Goal: Transaction & Acquisition: Purchase product/service

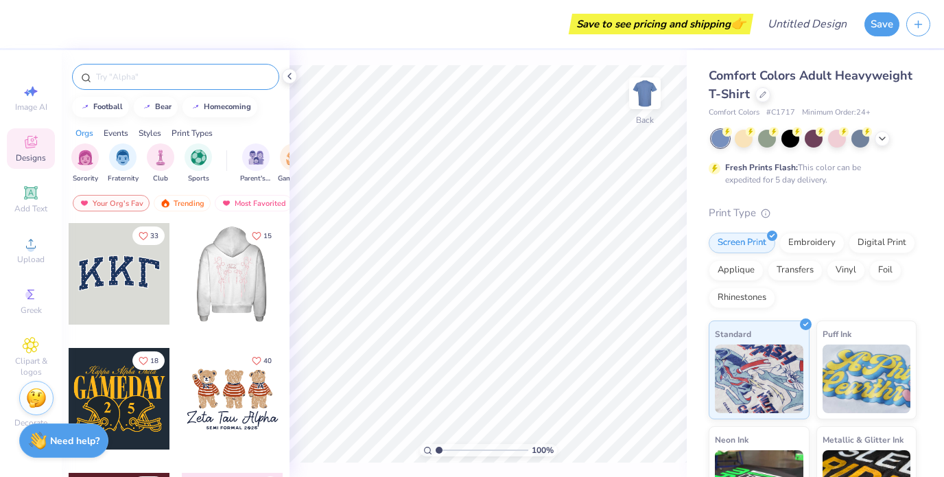
click at [217, 84] on div at bounding box center [175, 77] width 207 height 26
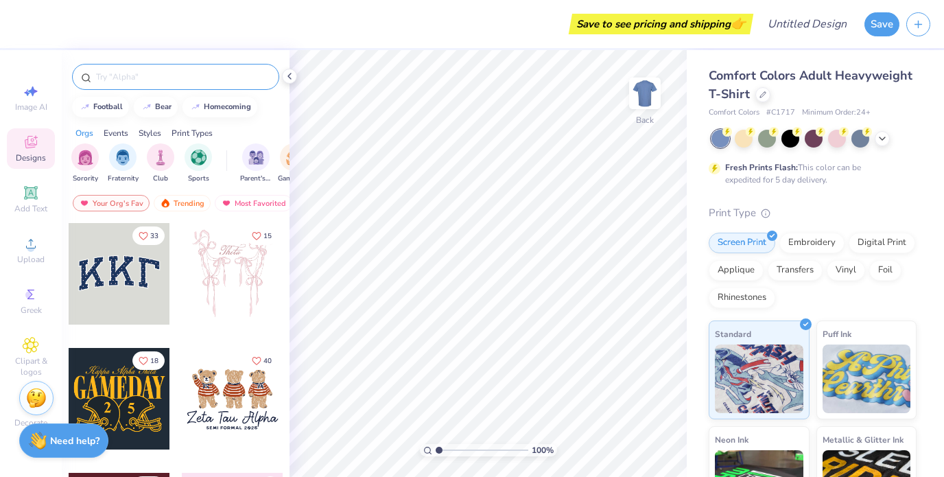
click at [217, 84] on div at bounding box center [175, 77] width 207 height 26
click at [192, 82] on input "text" at bounding box center [183, 77] width 176 height 14
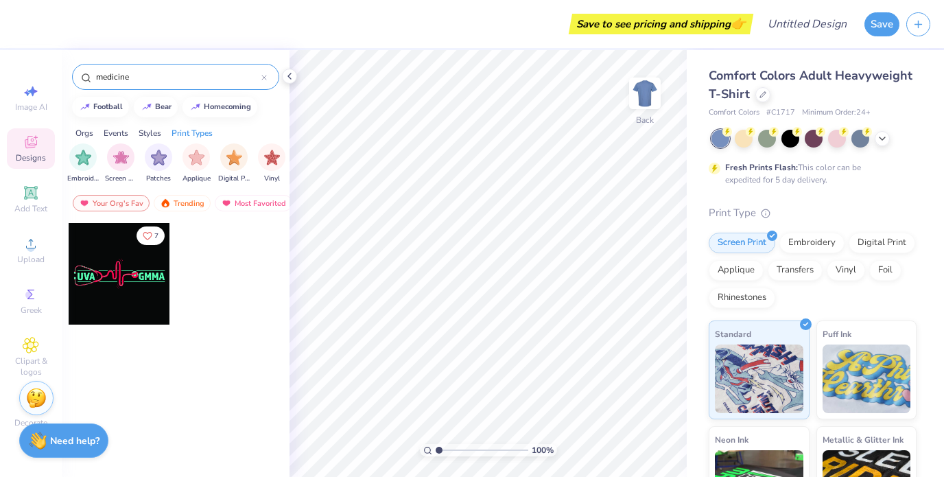
scroll to position [0, 1161]
type input "medicine"
click at [267, 75] on div "medicine" at bounding box center [175, 77] width 207 height 26
click at [265, 78] on icon at bounding box center [264, 77] width 4 height 4
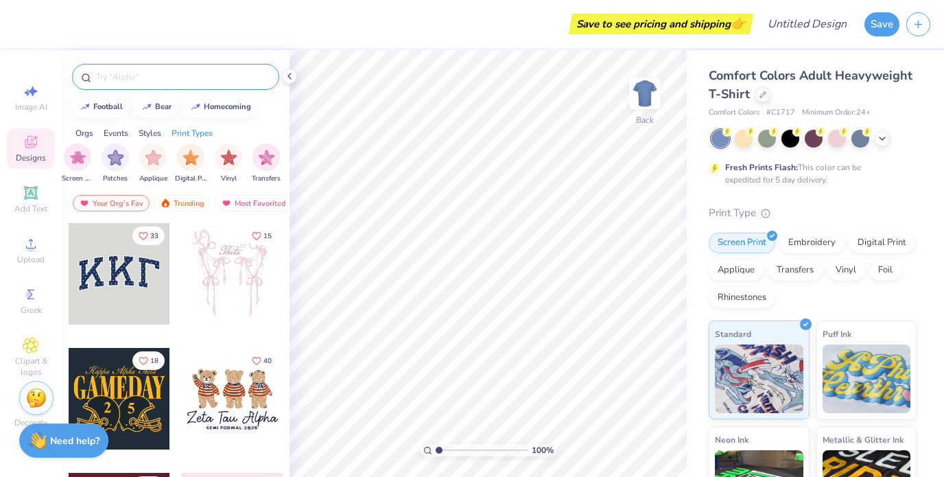
click at [260, 78] on input "text" at bounding box center [183, 77] width 176 height 14
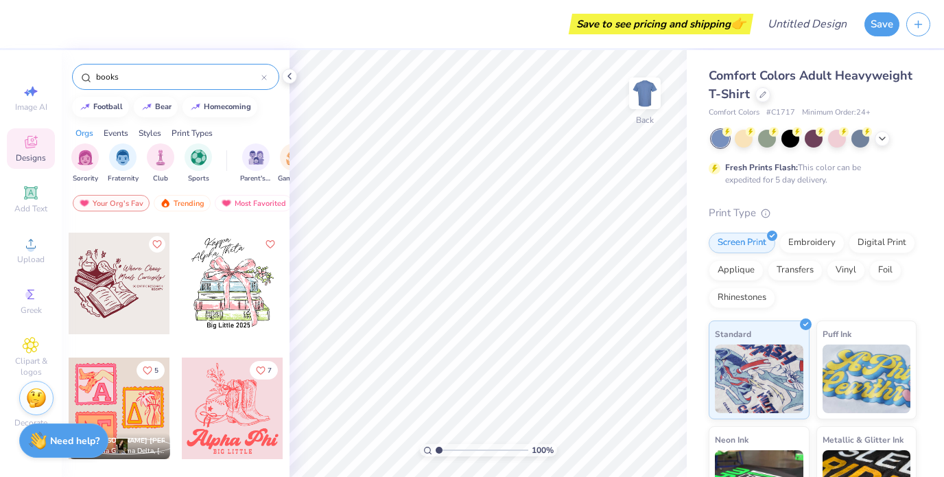
scroll to position [0, 0]
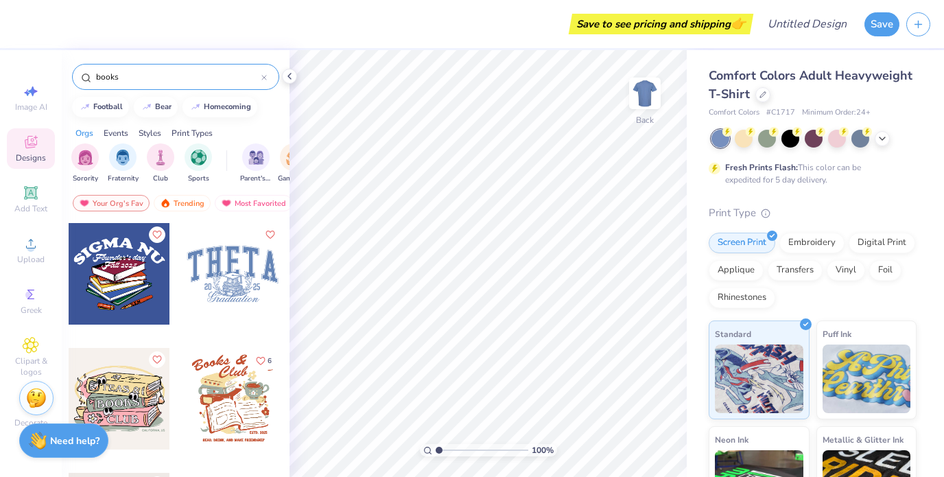
type input "books"
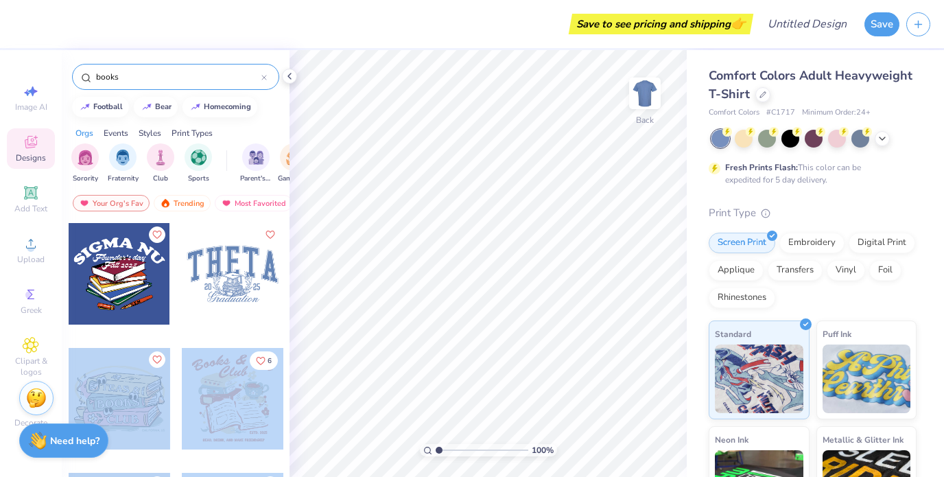
click at [429, 271] on div "Save to see pricing and shipping 👉 Design Title Save Image AI Designs Add Text …" at bounding box center [472, 238] width 944 height 477
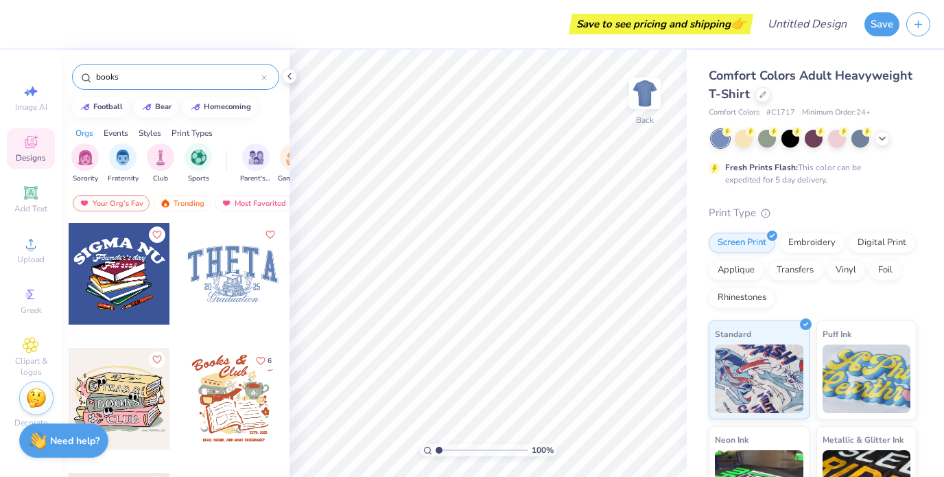
click at [99, 400] on div at bounding box center [120, 399] width 102 height 102
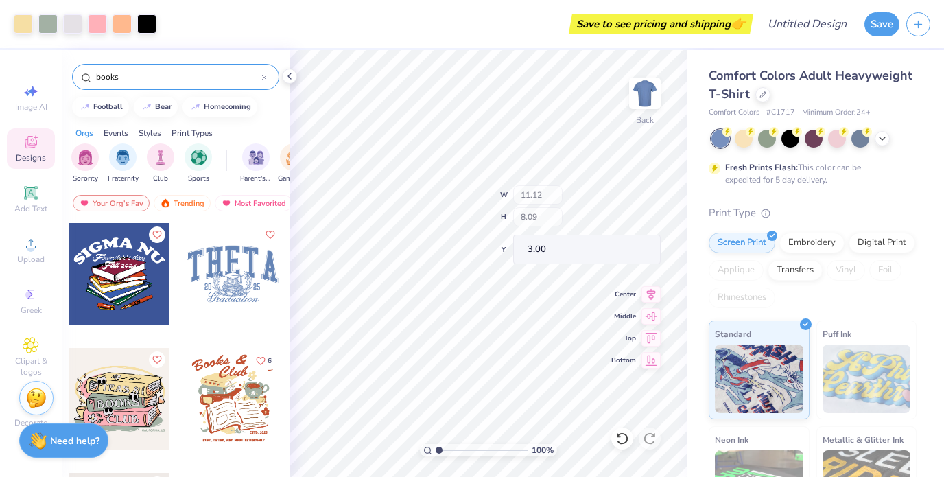
type input "4.74"
type input "1.29"
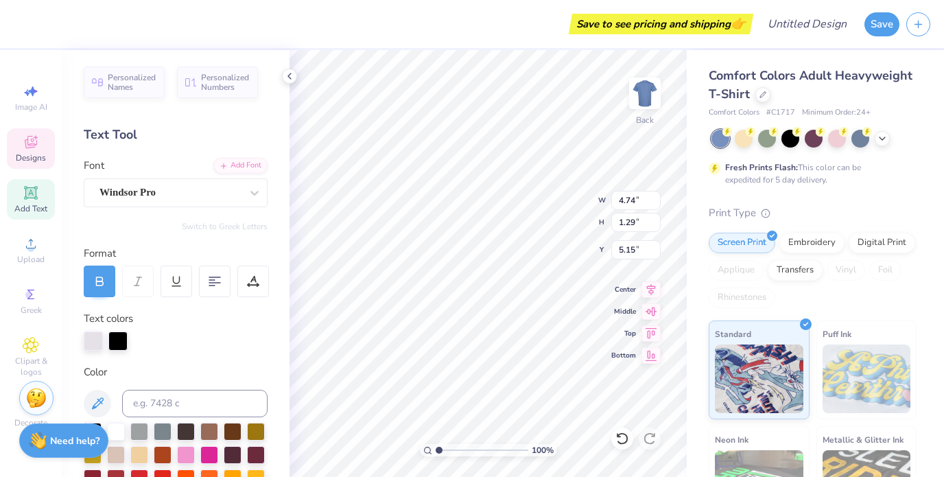
type input "4.92"
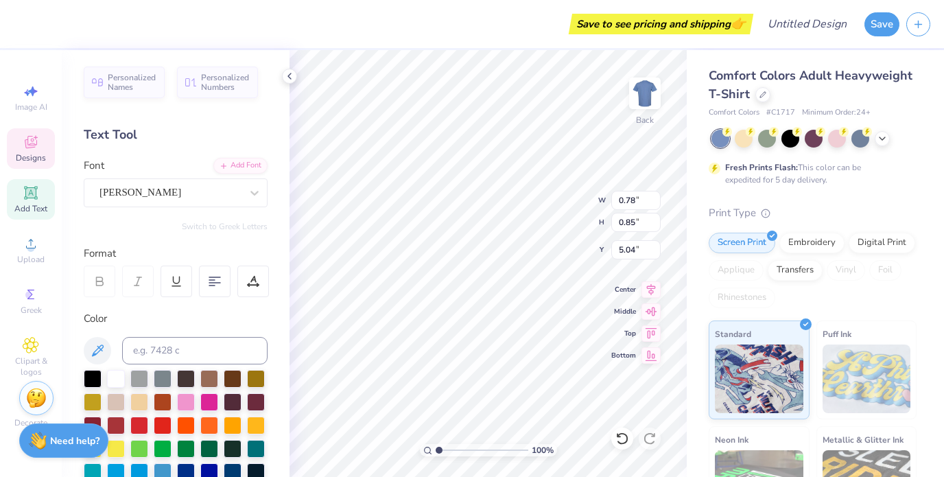
type input "1.10"
type input "0.90"
type input "8.16"
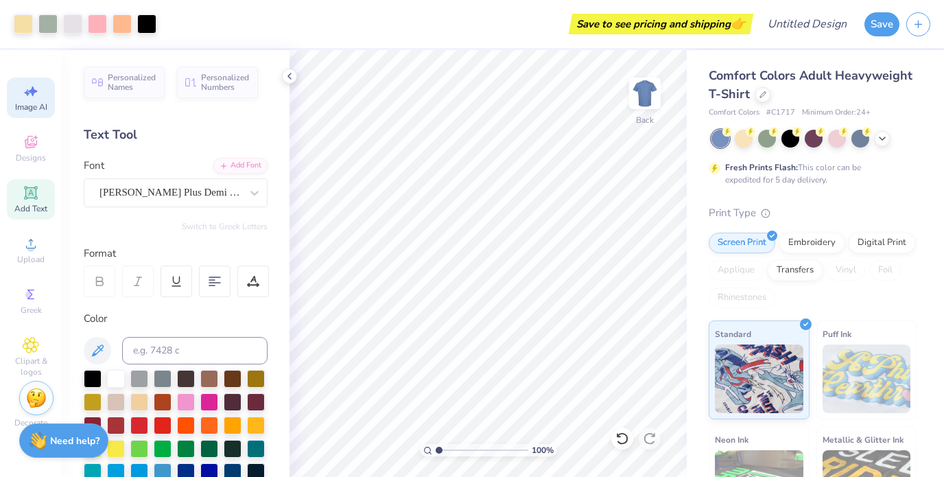
click at [41, 97] on div "Image AI" at bounding box center [31, 98] width 48 height 40
select select "4"
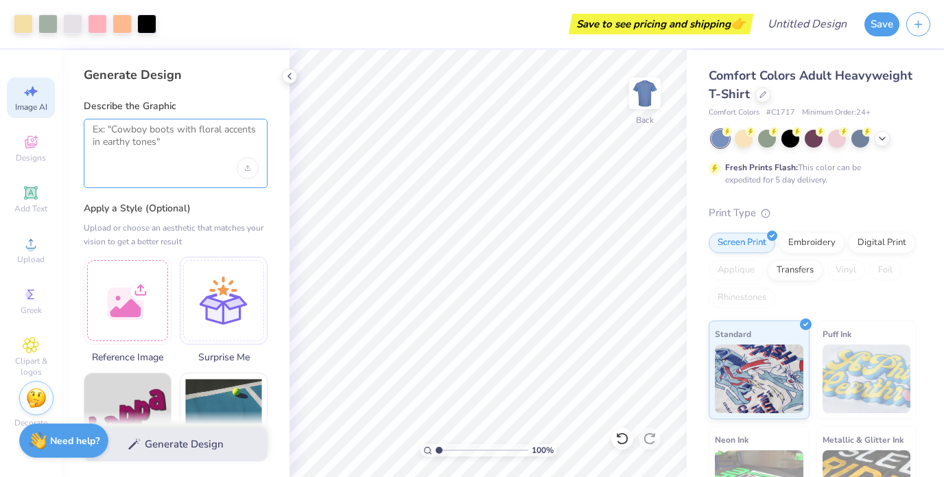
click at [139, 153] on textarea at bounding box center [176, 140] width 166 height 34
click at [145, 147] on textarea at bounding box center [176, 140] width 166 height 34
type textarea "m"
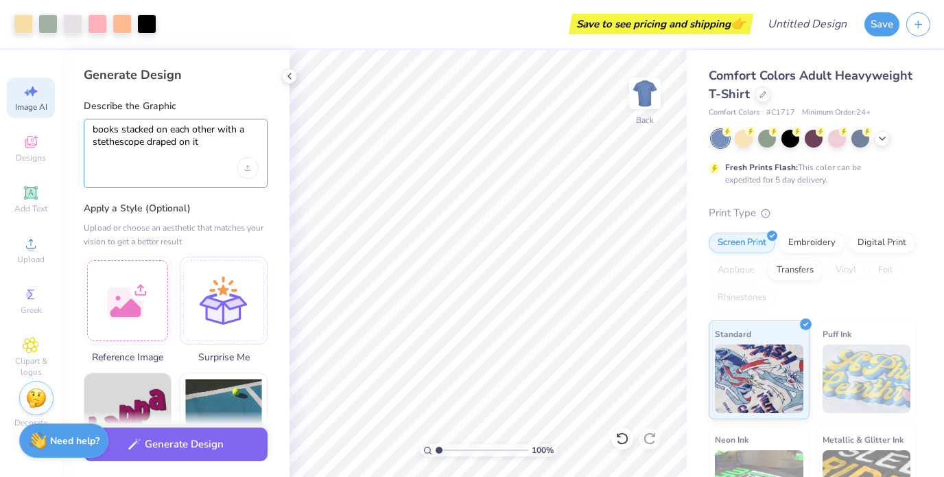
click at [106, 141] on textarea "books stacked on each other with a stethescope draped on it" at bounding box center [176, 140] width 166 height 34
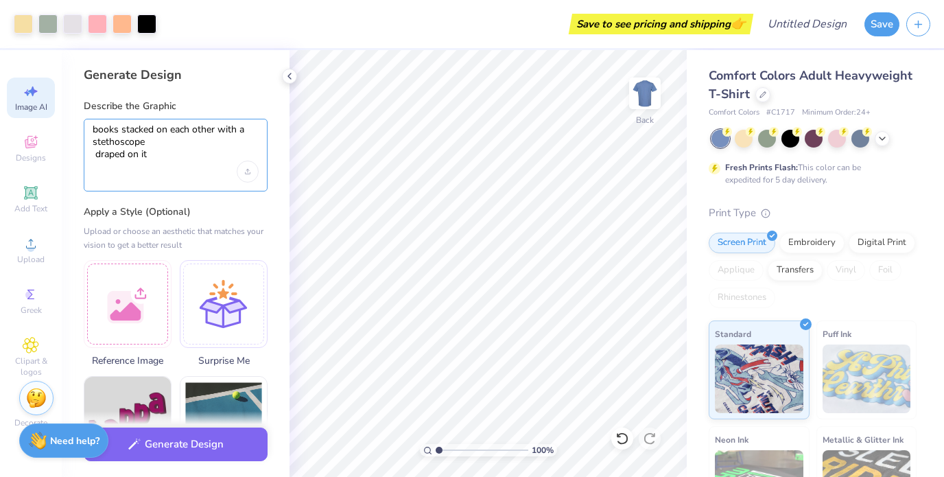
drag, startPoint x: 162, startPoint y: 154, endPoint x: 150, endPoint y: 154, distance: 12.3
click at [150, 154] on textarea "books stacked on each other with a stethoscope draped on it" at bounding box center [176, 142] width 166 height 38
click at [95, 153] on textarea "books stacked on each other with a stethoscope draped on it" at bounding box center [176, 142] width 166 height 38
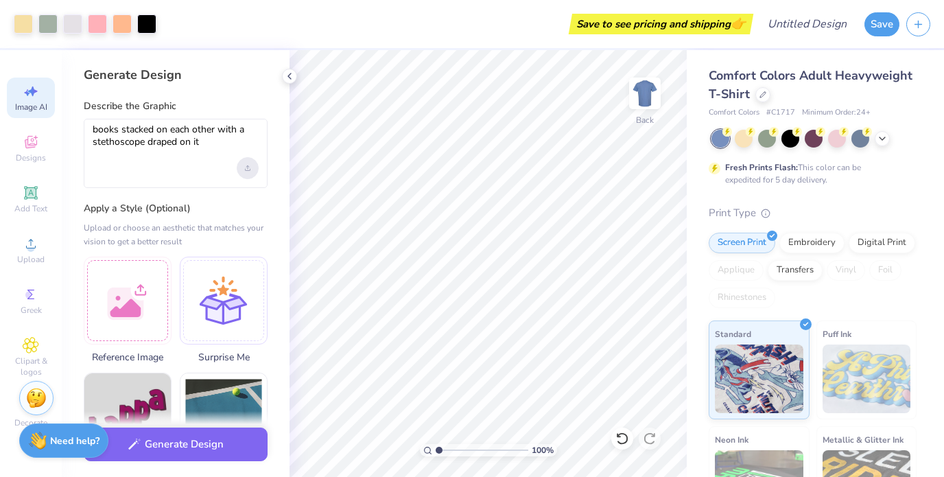
click at [242, 163] on div "Upload image" at bounding box center [248, 168] width 22 height 22
click at [235, 134] on textarea "books stacked on each other with a stethoscope draped on it" at bounding box center [176, 140] width 166 height 34
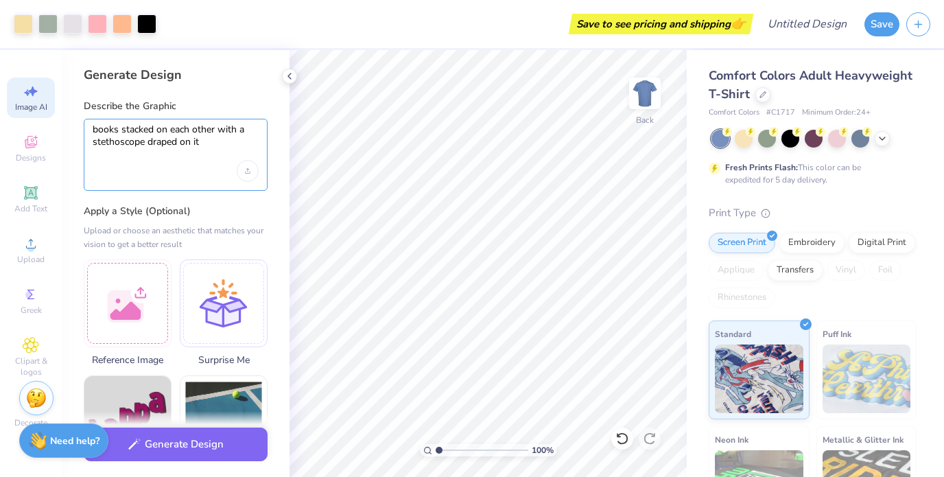
type textarea "books stacked on each other with a stethoscope draped on it"
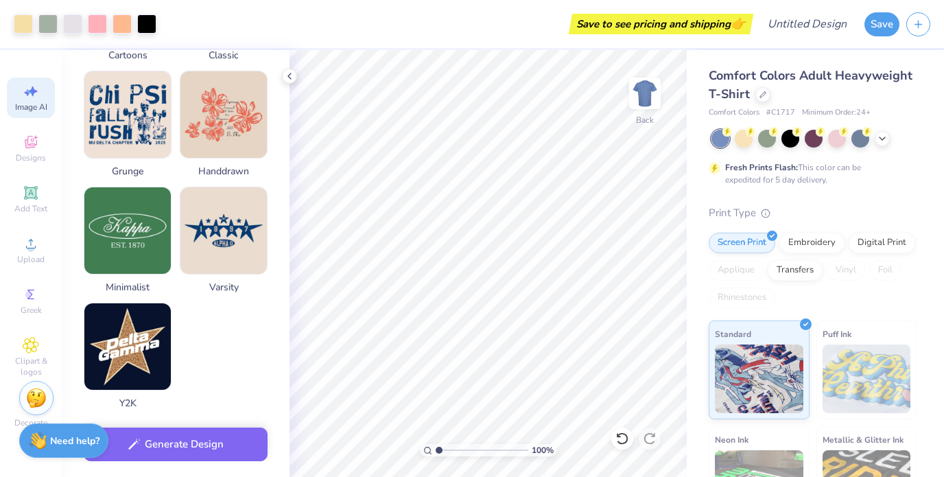
scroll to position [641, 0]
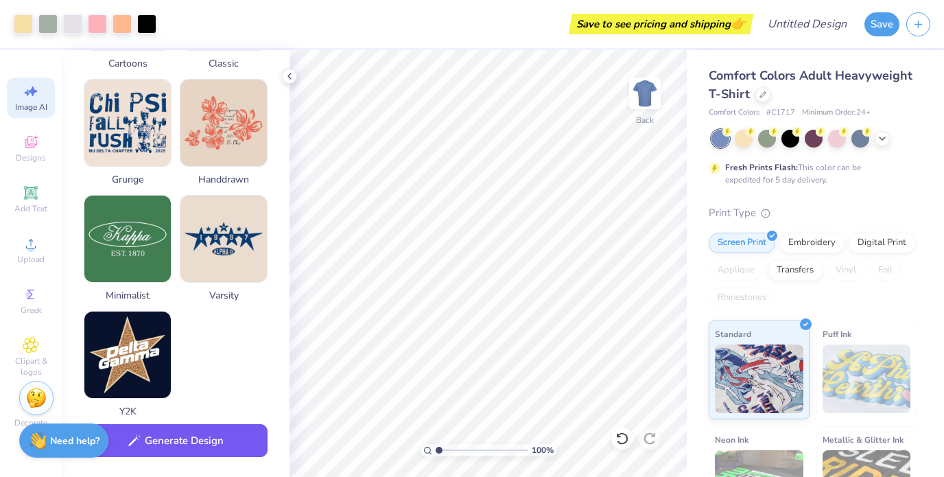
click at [176, 434] on button "Generate Design" at bounding box center [176, 441] width 184 height 34
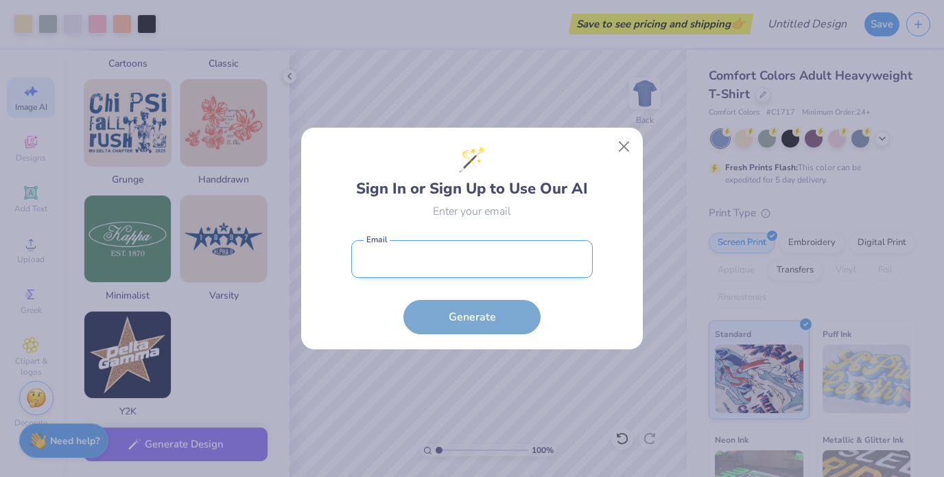
click at [514, 263] on input "email" at bounding box center [471, 259] width 241 height 38
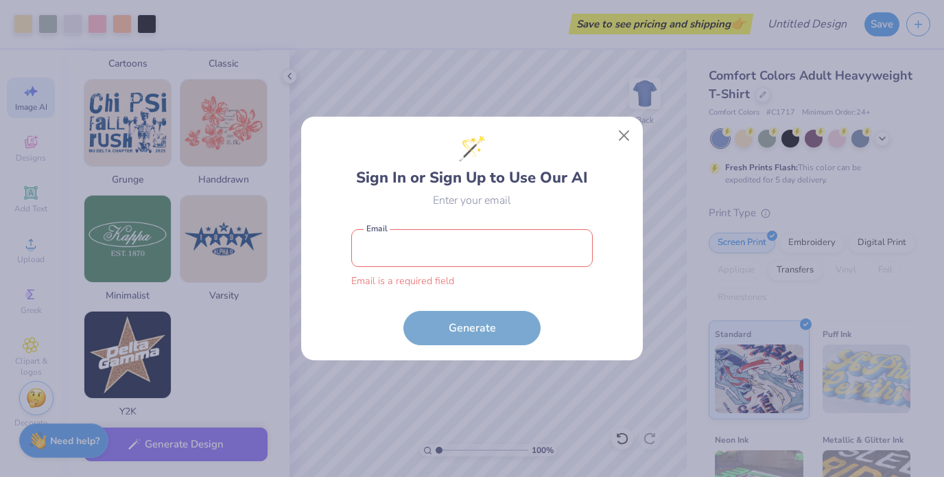
type input "[EMAIL_ADDRESS][DOMAIN_NAME]"
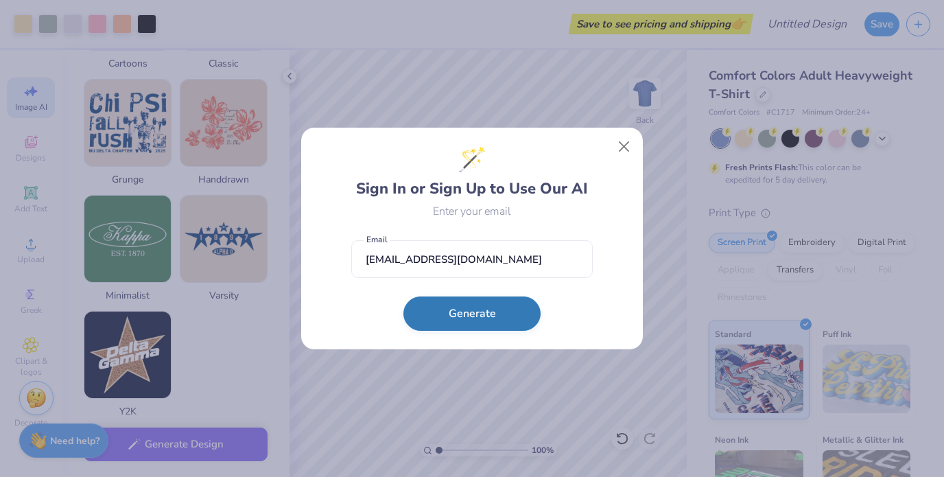
click at [495, 313] on button "Generate" at bounding box center [471, 313] width 137 height 34
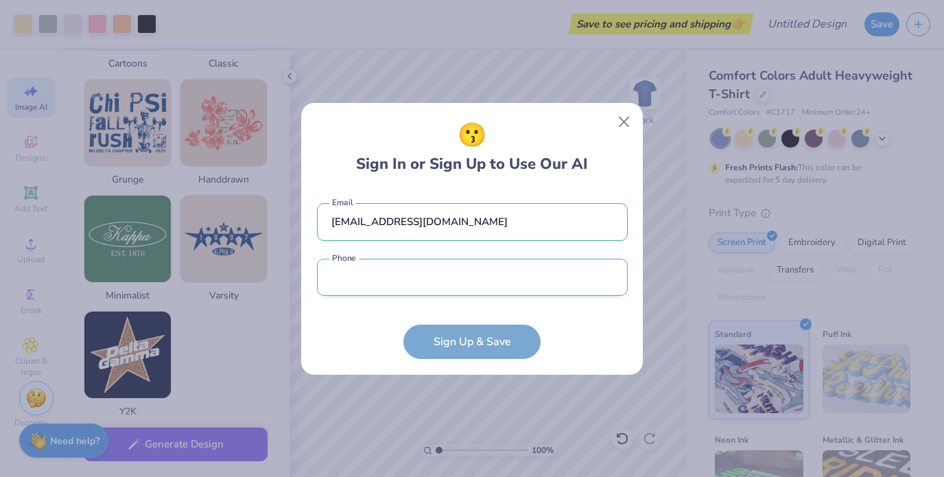
click at [496, 281] on input "tel" at bounding box center [472, 278] width 311 height 38
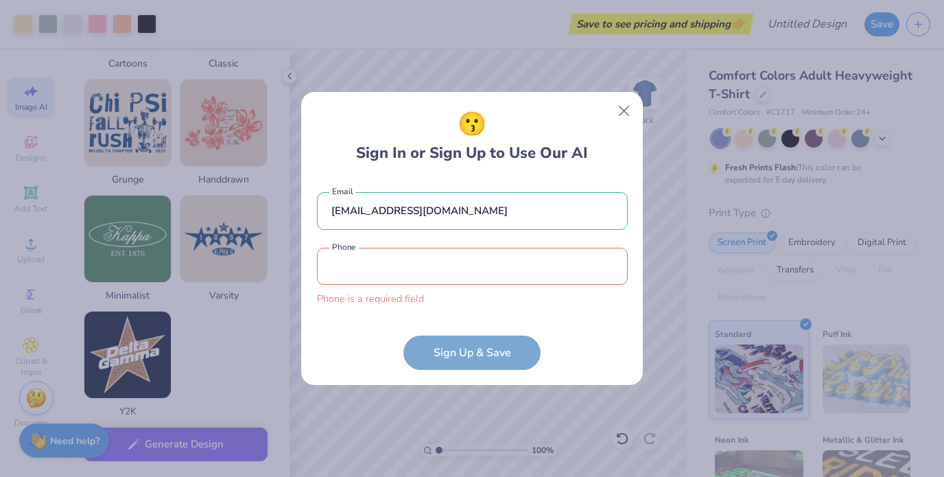
click at [488, 333] on form "[EMAIL_ADDRESS][DOMAIN_NAME] Email Phone is a required field Phone Sign Up & Sa…" at bounding box center [472, 273] width 311 height 191
click at [477, 263] on input "tel" at bounding box center [472, 267] width 311 height 38
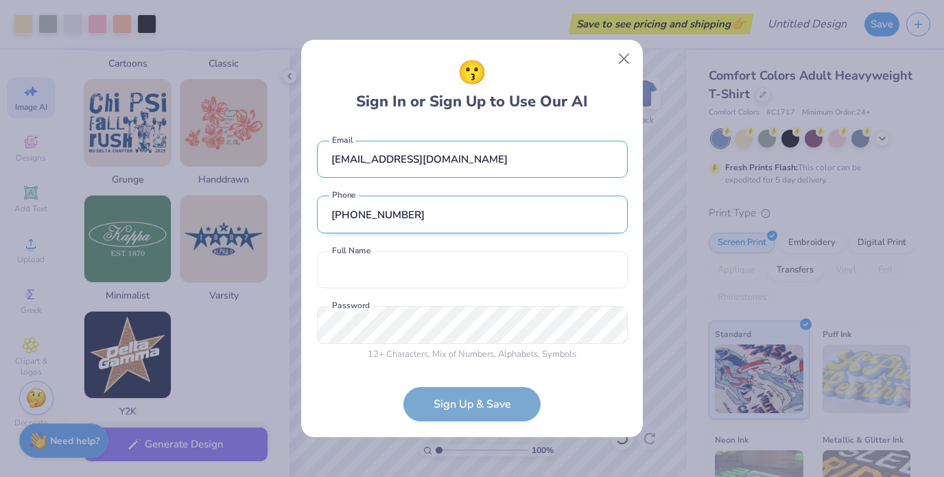
scroll to position [3, 0]
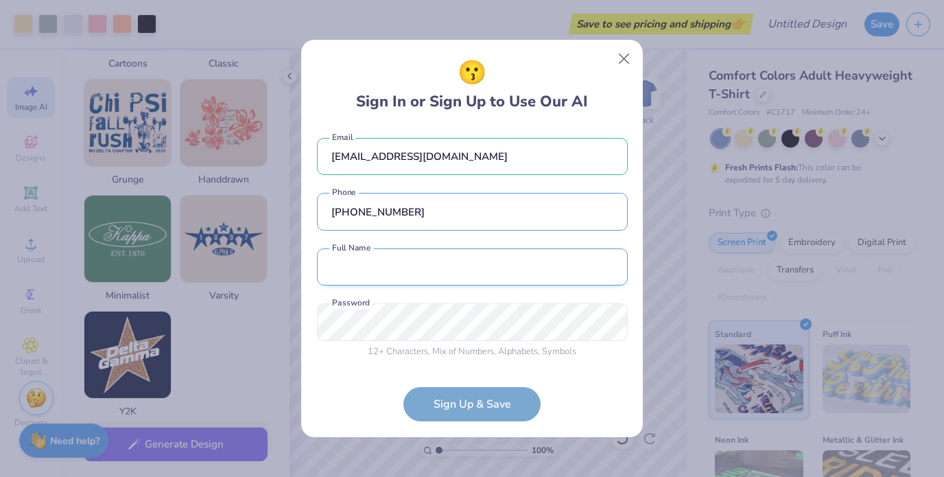
type input "[PHONE_NUMBER]"
click at [478, 279] on input "text" at bounding box center [472, 267] width 311 height 38
type input "a"
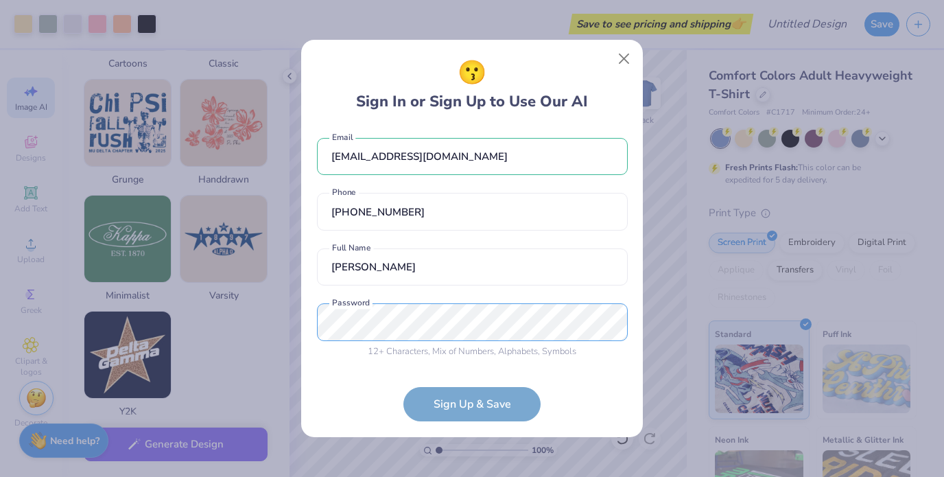
click at [486, 341] on div "12 + Characters , Mix of Numbers , Alphabets , Symbols Password is a required f…" at bounding box center [472, 330] width 311 height 55
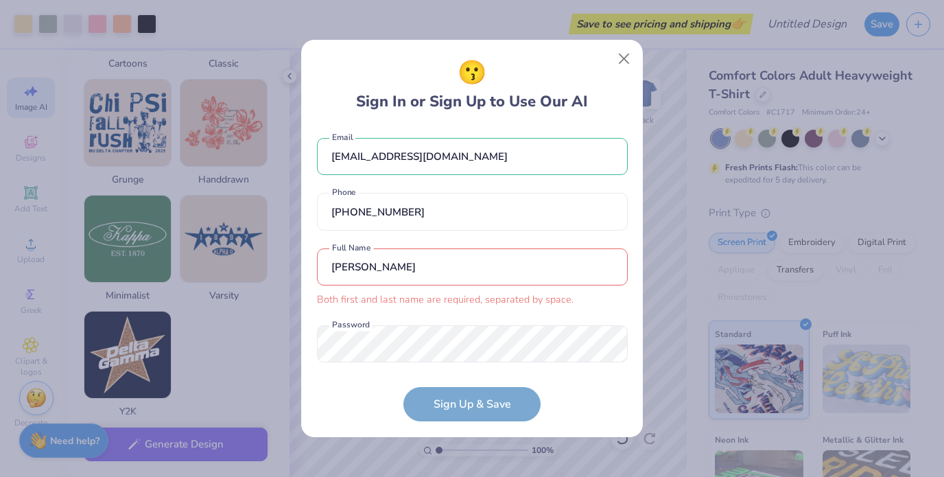
click at [497, 274] on input "[PERSON_NAME]" at bounding box center [472, 267] width 311 height 38
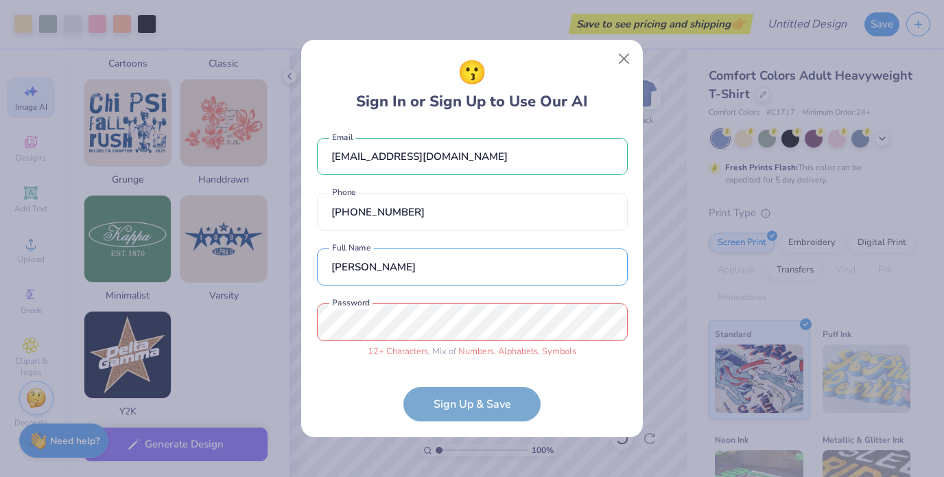
type input "[PERSON_NAME]"
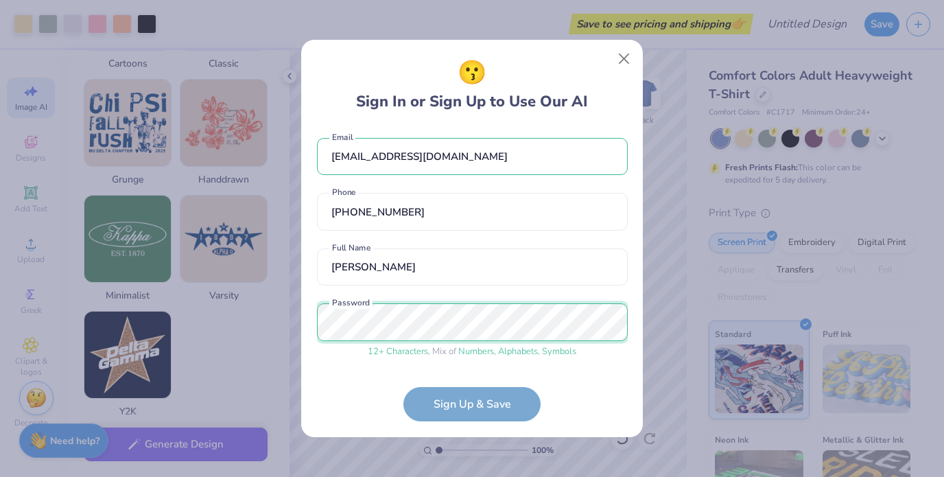
scroll to position [55, 0]
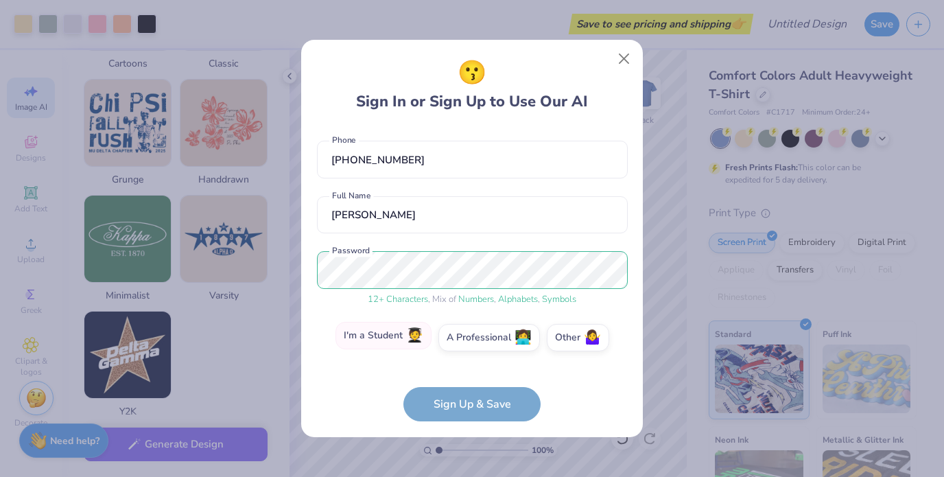
click at [390, 342] on label "I'm a Student 🧑‍🎓" at bounding box center [383, 335] width 96 height 27
click at [468, 392] on input "I'm a Student 🧑‍🎓" at bounding box center [472, 396] width 9 height 9
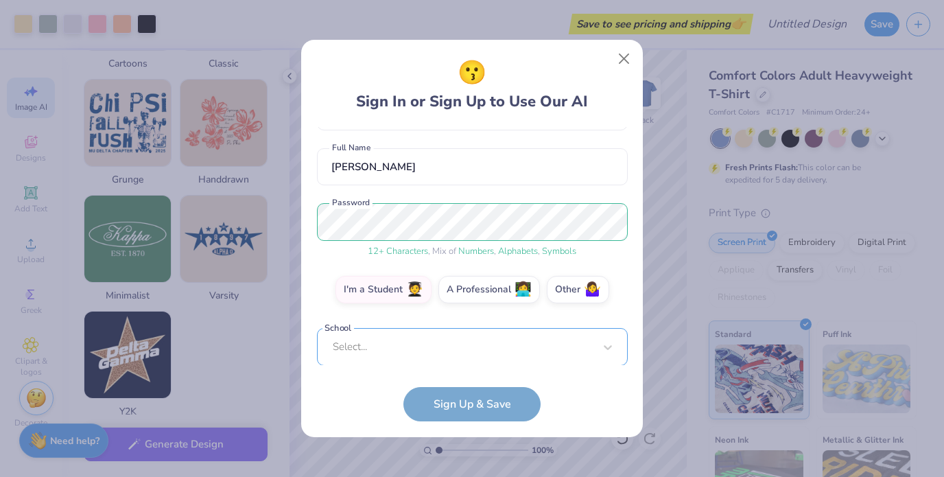
click at [418, 354] on div "[EMAIL_ADDRESS][DOMAIN_NAME] Email [PHONE_NUMBER] Phone [PERSON_NAME] a Full Na…" at bounding box center [472, 246] width 311 height 239
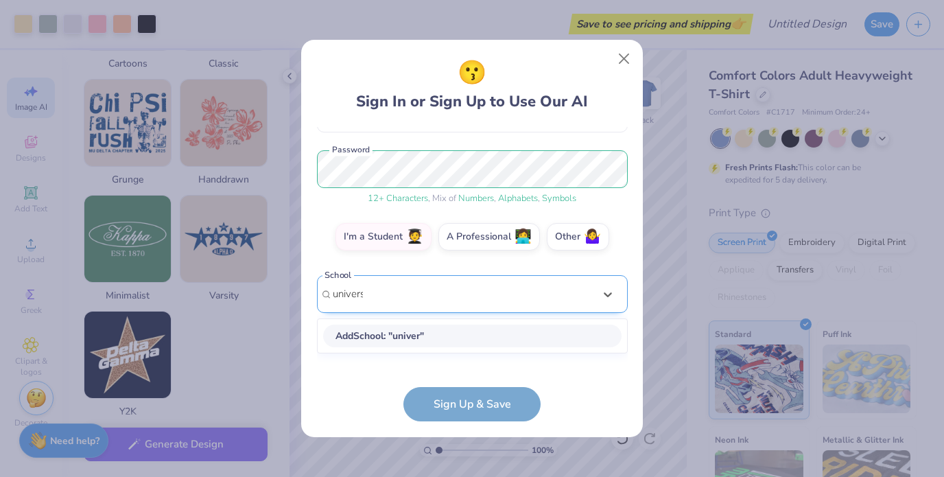
scroll to position [143, 0]
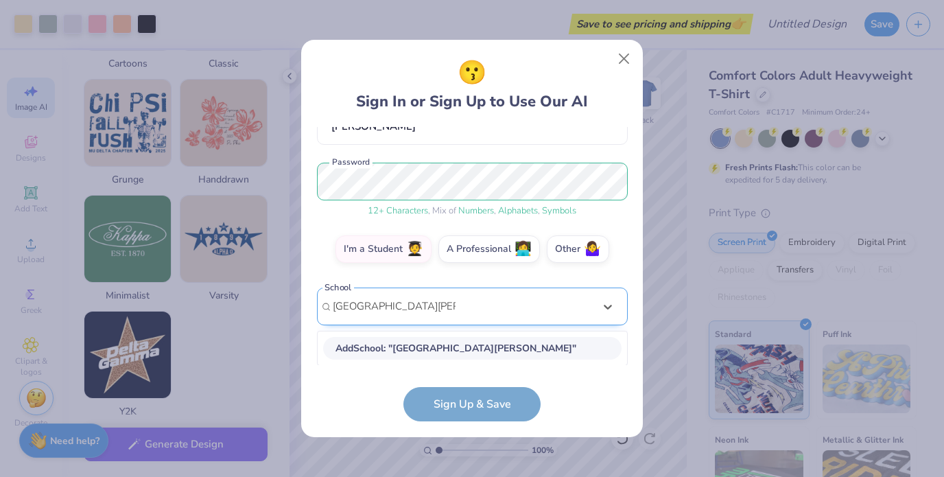
type input "[GEOGRAPHIC_DATA][PERSON_NAME]"
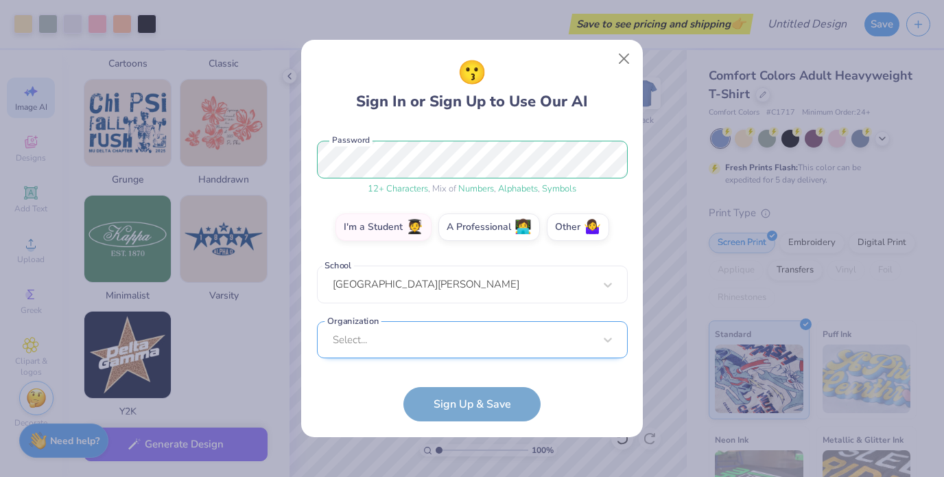
click at [462, 342] on div "Select..." at bounding box center [472, 340] width 311 height 38
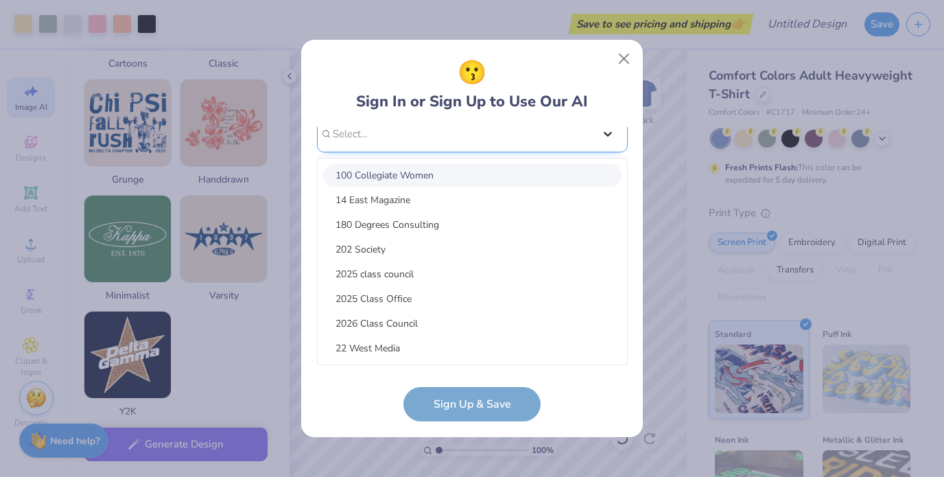
click at [614, 133] on div "[EMAIL_ADDRESS][DOMAIN_NAME] Email [PHONE_NUMBER] Phone [PERSON_NAME] a Full Na…" at bounding box center [472, 246] width 311 height 239
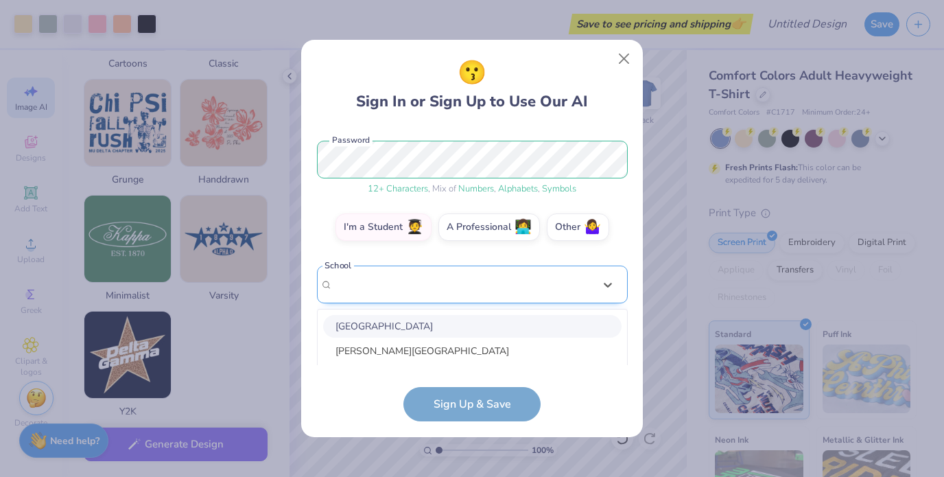
click at [496, 286] on div "option focused, 1 of 30. 30 results available. Use Up and Down to choose option…" at bounding box center [472, 390] width 311 height 250
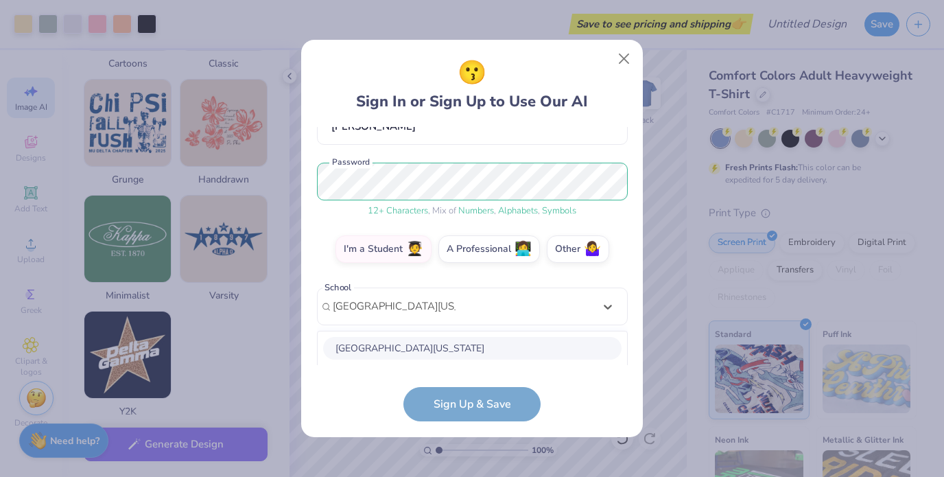
scroll to position [316, 0]
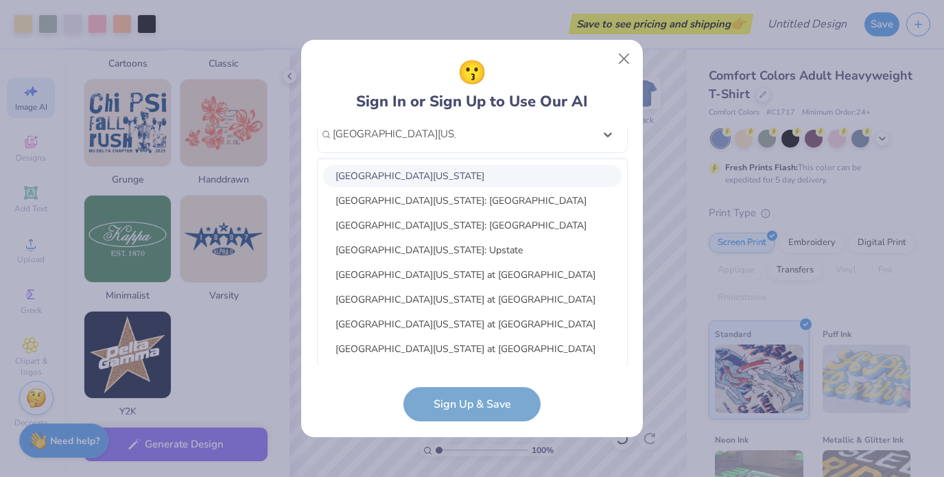
click at [495, 178] on div "[GEOGRAPHIC_DATA][US_STATE]" at bounding box center [472, 176] width 298 height 23
type input "[GEOGRAPHIC_DATA][US_STATE]"
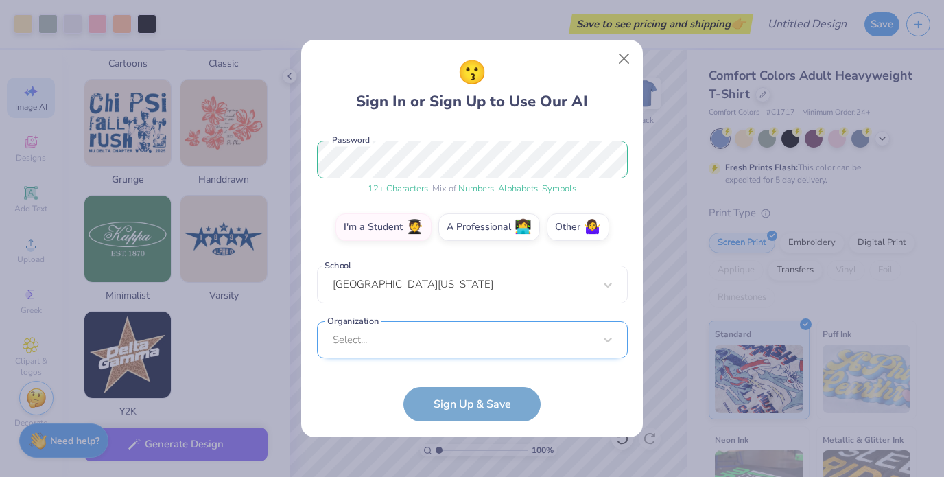
click at [381, 341] on div "Select..." at bounding box center [472, 340] width 311 height 38
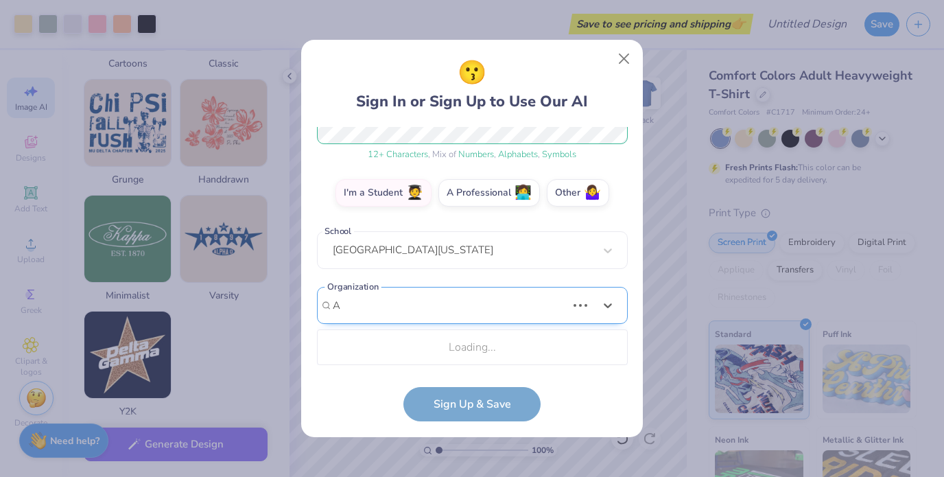
scroll to position [199, 0]
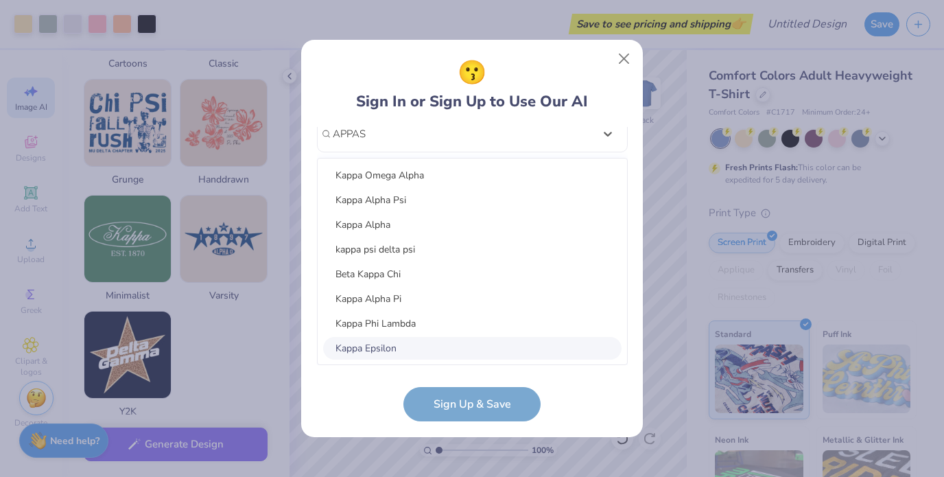
type input "APPAS"
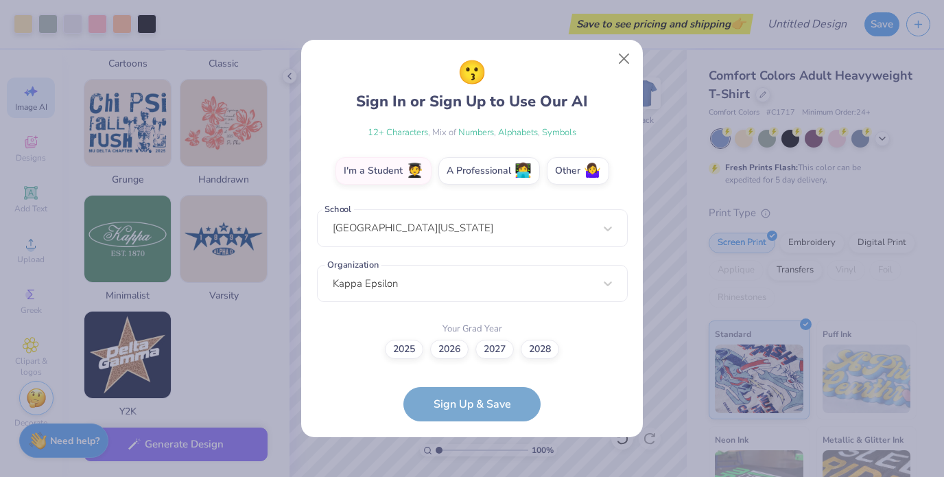
scroll to position [221, 0]
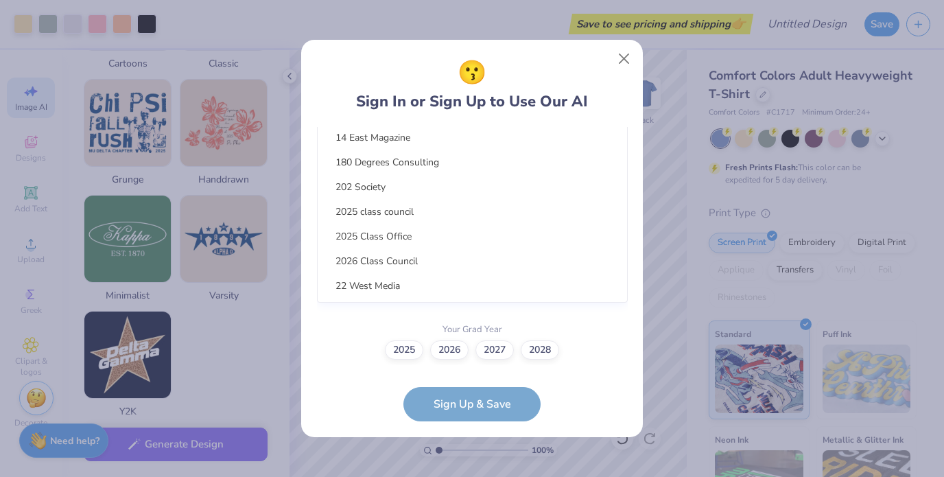
click at [410, 289] on div "option focused, 1 of 15. 15 results available. Use Up and Down to choose option…" at bounding box center [472, 178] width 311 height 250
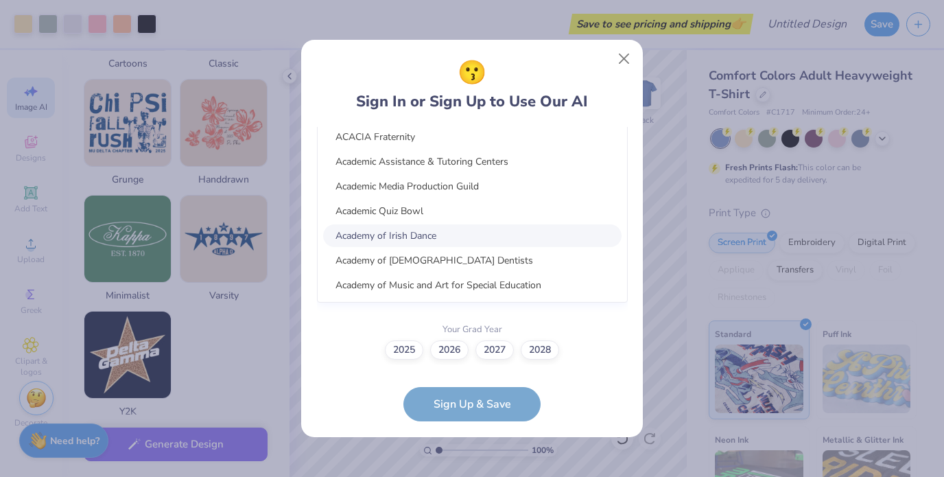
scroll to position [1293, 0]
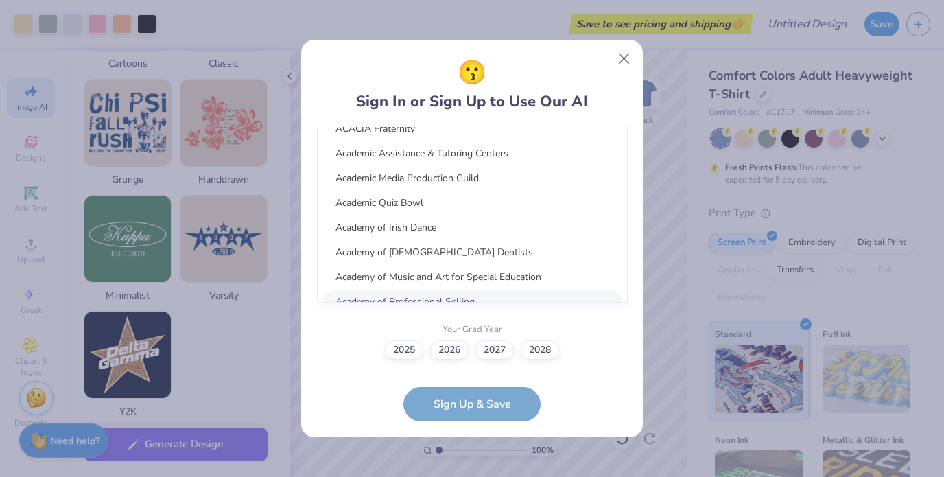
click at [351, 345] on div "2025 2026 2027 2028" at bounding box center [472, 349] width 311 height 19
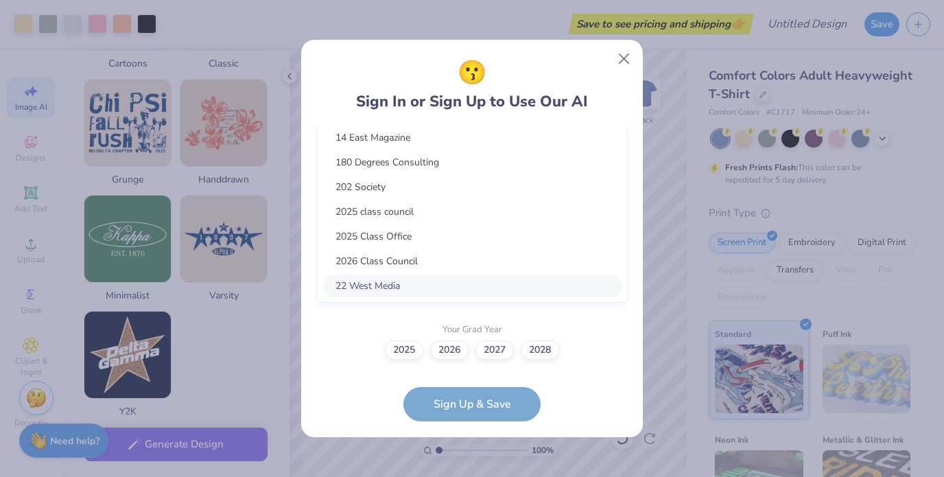
click at [440, 276] on div "option focused, 8 of 75. 75 results available. Use Up and Down to choose option…" at bounding box center [472, 178] width 311 height 250
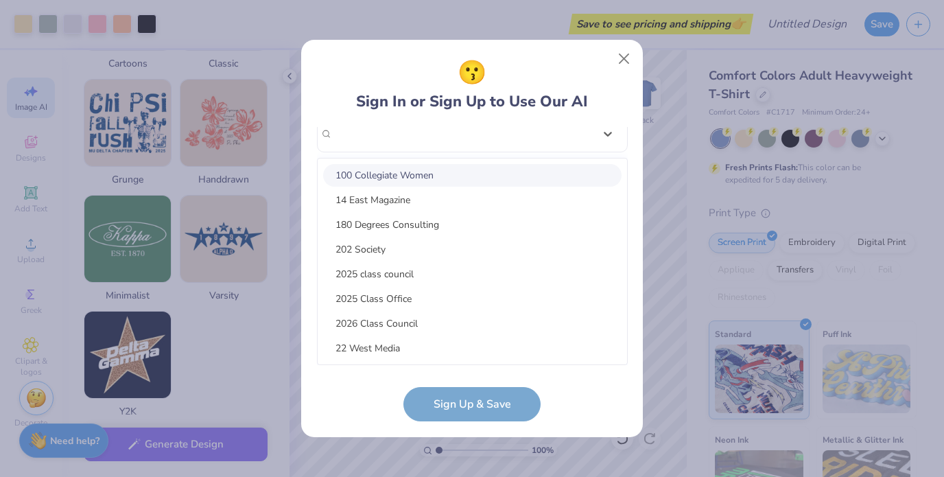
click at [445, 178] on div "100 Collegiate Women" at bounding box center [472, 175] width 298 height 23
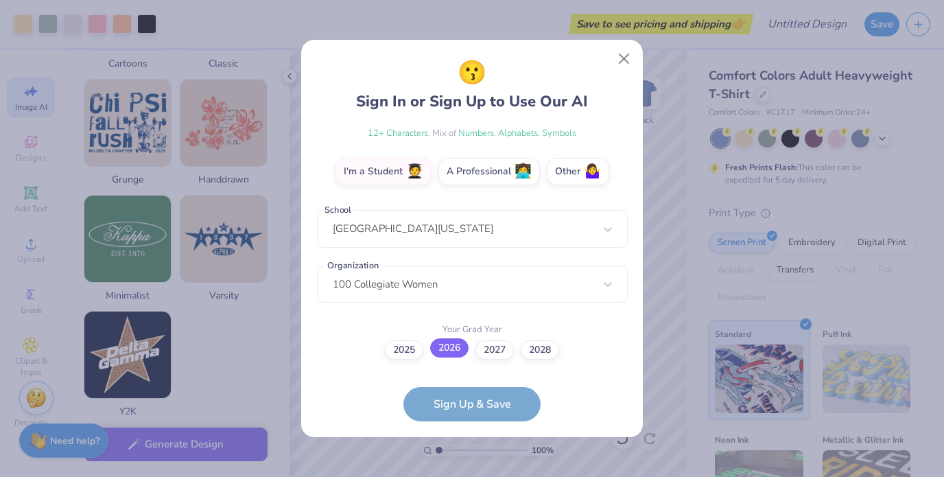
click at [455, 344] on label "2026" at bounding box center [449, 347] width 38 height 19
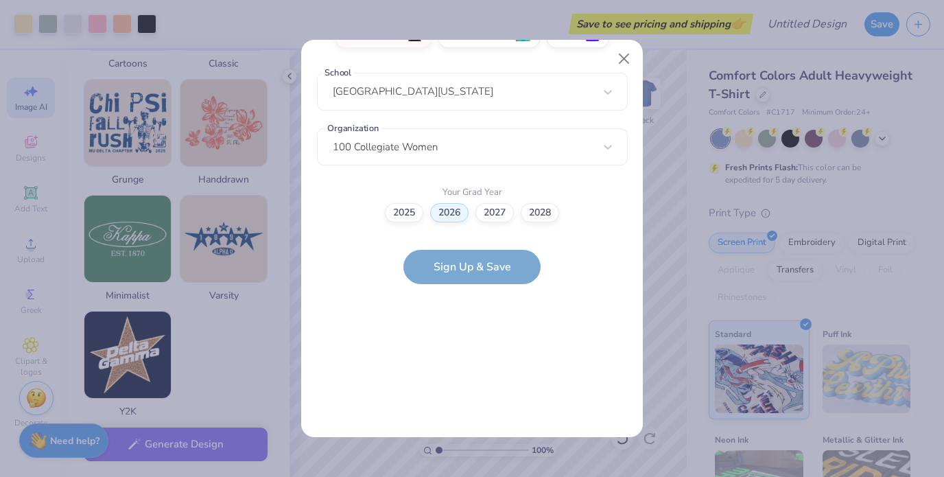
scroll to position [0, 0]
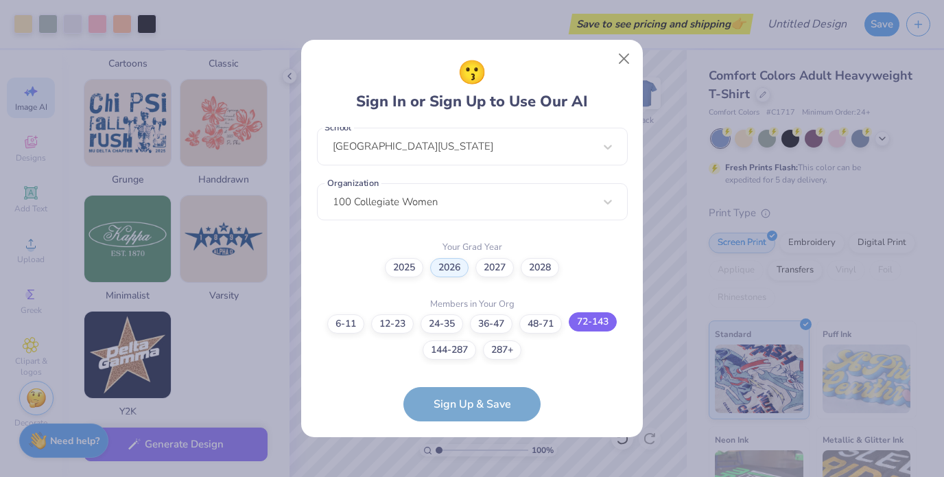
click at [606, 315] on label "72-143" at bounding box center [593, 321] width 48 height 19
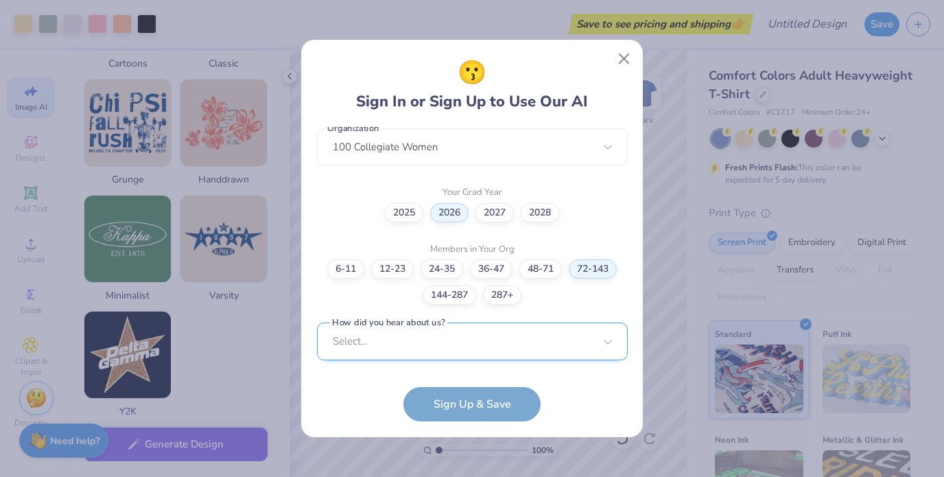
scroll to position [564, 0]
click at [534, 351] on div "Select..." at bounding box center [472, 340] width 311 height 38
click at [512, 401] on form "[EMAIL_ADDRESS][DOMAIN_NAME] Email [PHONE_NUMBER] Phone [PERSON_NAME] a Full Na…" at bounding box center [472, 274] width 311 height 295
click at [490, 405] on form "[EMAIL_ADDRESS][DOMAIN_NAME] Email [PHONE_NUMBER] Phone [PERSON_NAME] a Full Na…" at bounding box center [472, 274] width 311 height 295
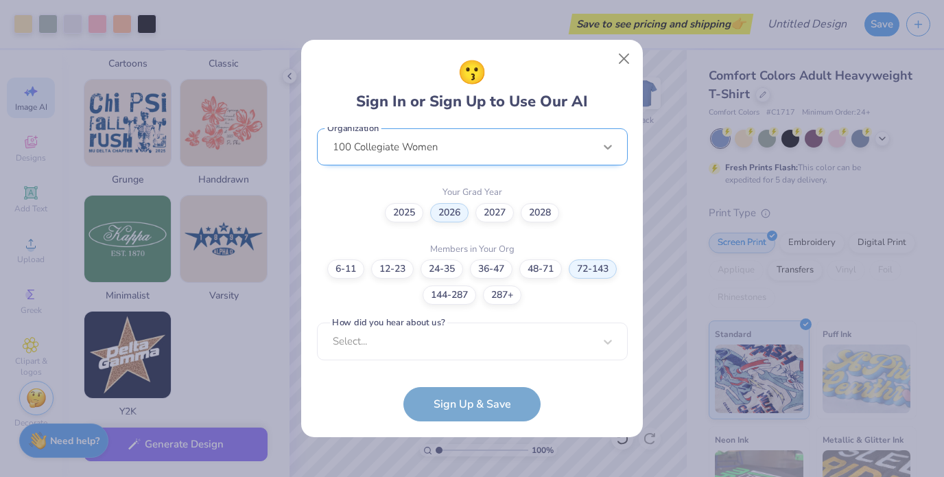
click at [597, 139] on div "100 Collegiate Women" at bounding box center [472, 147] width 311 height 38
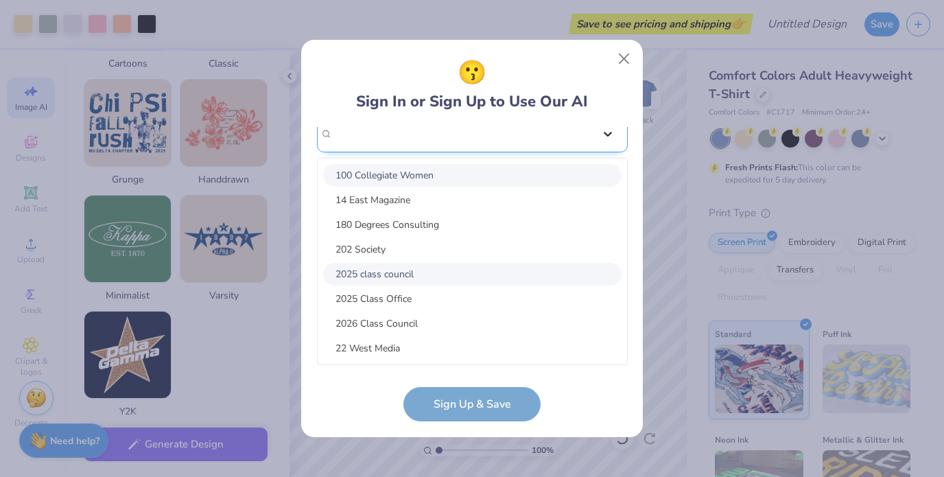
scroll to position [371, 0]
click at [627, 202] on div "100 Collegiate Women 14 East Magazine 180 Degrees Consulting 202 Society 2025 c…" at bounding box center [472, 261] width 311 height 207
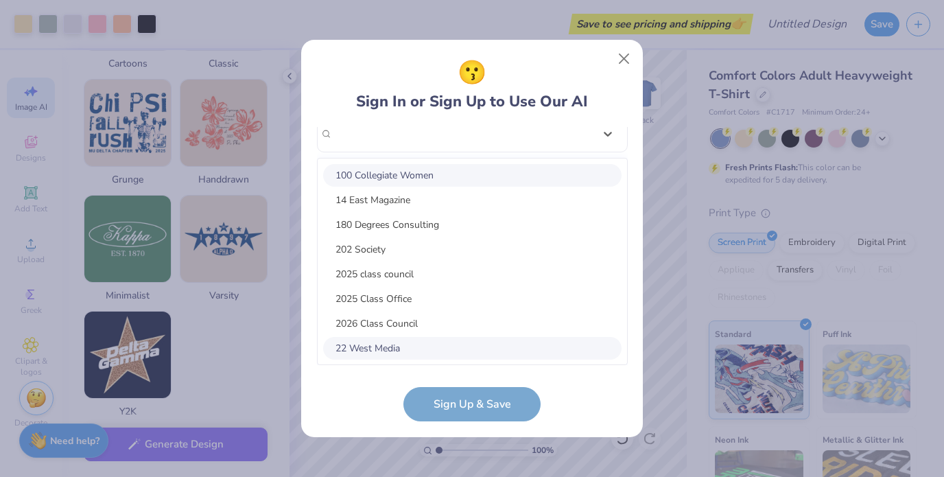
click at [440, 404] on form "[EMAIL_ADDRESS][DOMAIN_NAME] Email [PHONE_NUMBER] Phone [PERSON_NAME] a Full Na…" at bounding box center [472, 274] width 311 height 295
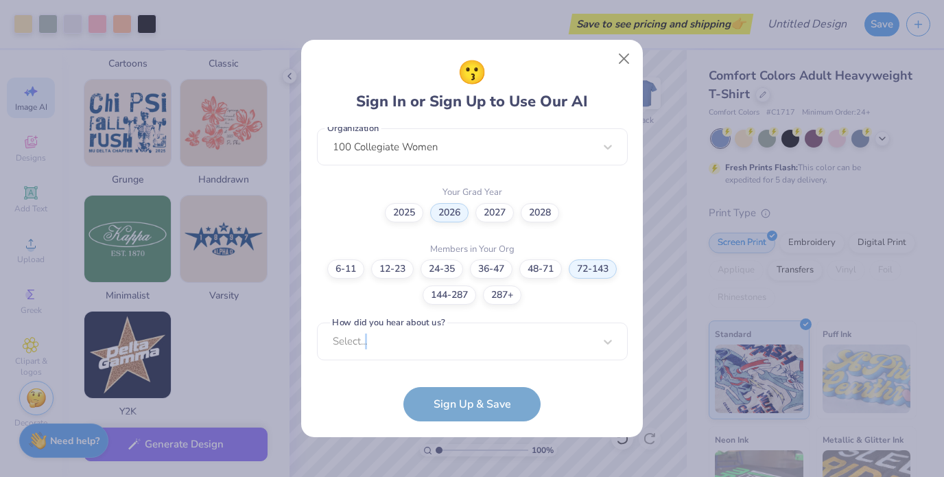
click at [440, 404] on form "[EMAIL_ADDRESS][DOMAIN_NAME] Email [PHONE_NUMBER] Phone [PERSON_NAME] a Full Na…" at bounding box center [472, 274] width 311 height 295
click at [462, 399] on form "[EMAIL_ADDRESS][DOMAIN_NAME] Email [PHONE_NUMBER] Phone [PERSON_NAME] a Full Na…" at bounding box center [472, 274] width 311 height 295
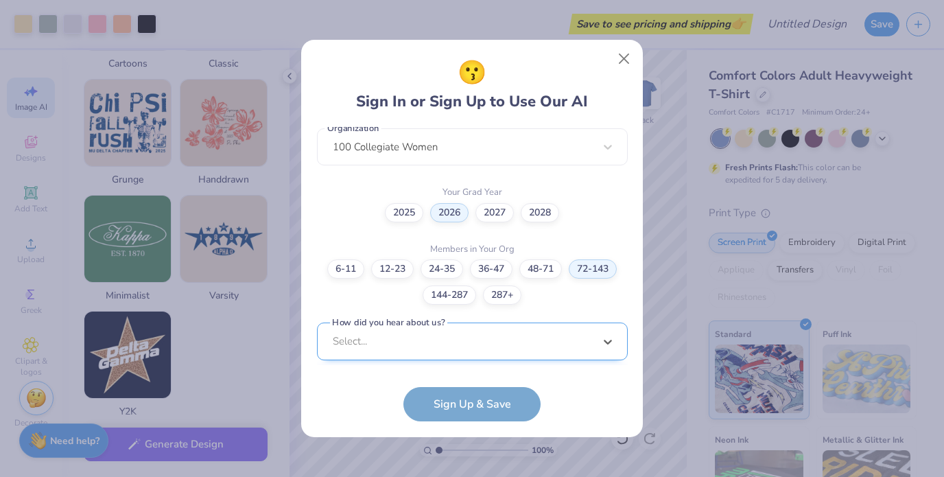
click at [582, 322] on div "option Saw an Ad focused, 7 of 15. 15 results available. Use Up and Down to cho…" at bounding box center [472, 447] width 311 height 250
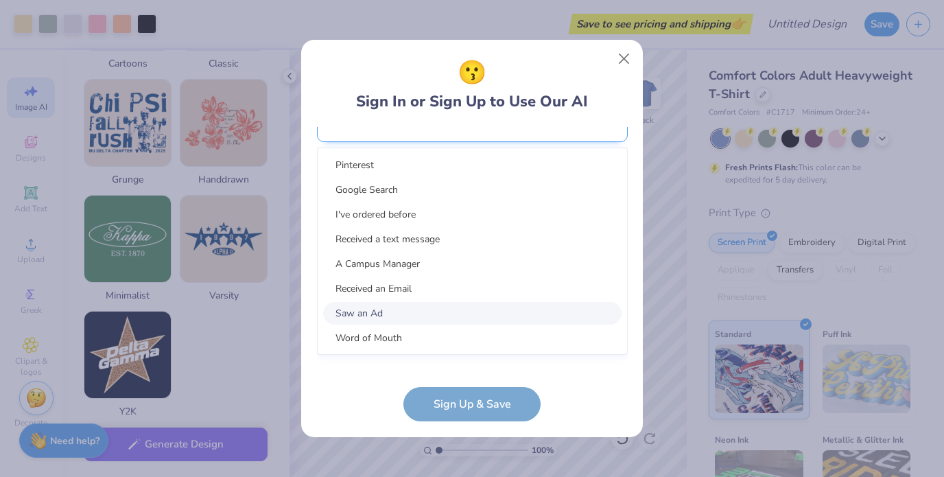
scroll to position [564, 0]
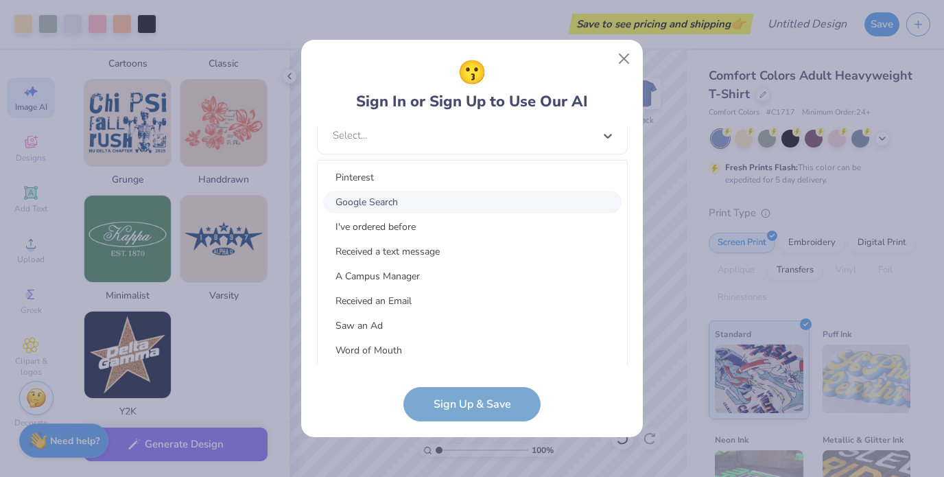
click at [555, 198] on div "Google Search" at bounding box center [472, 202] width 298 height 23
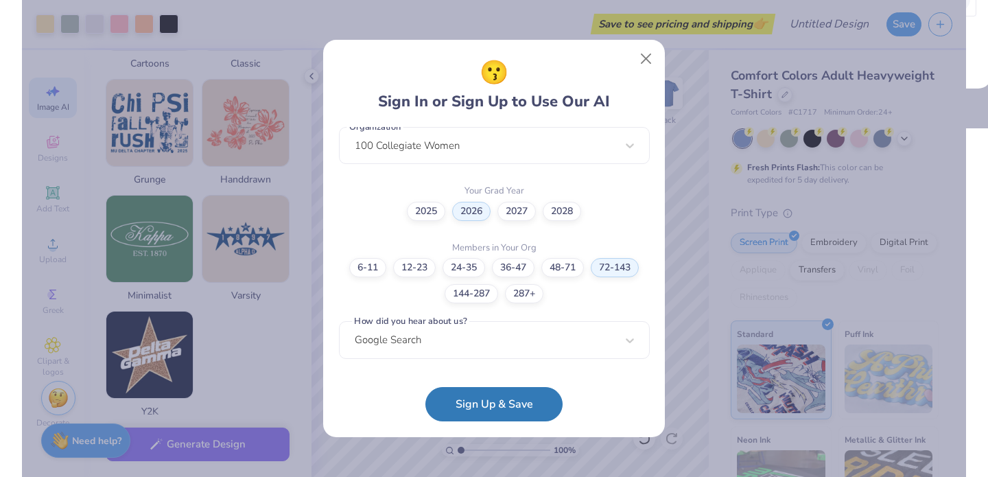
scroll to position [358, 0]
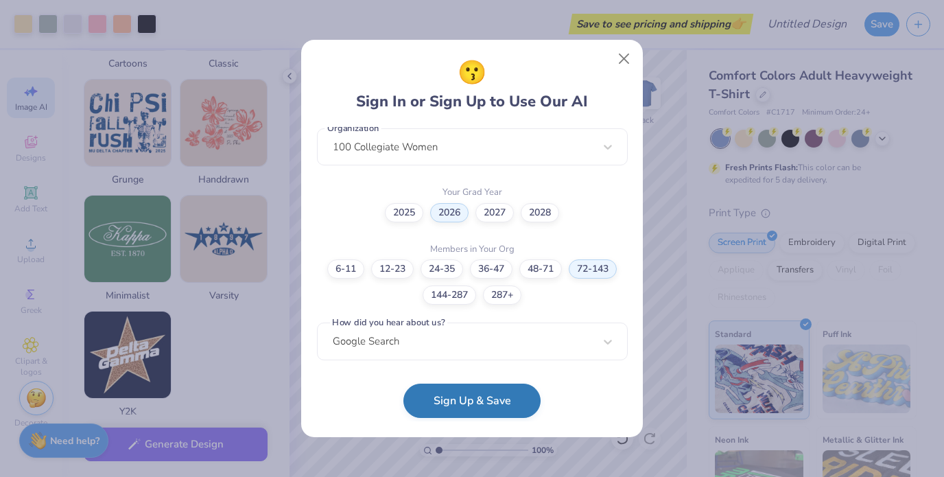
click at [477, 391] on button "Sign Up & Save" at bounding box center [471, 400] width 137 height 34
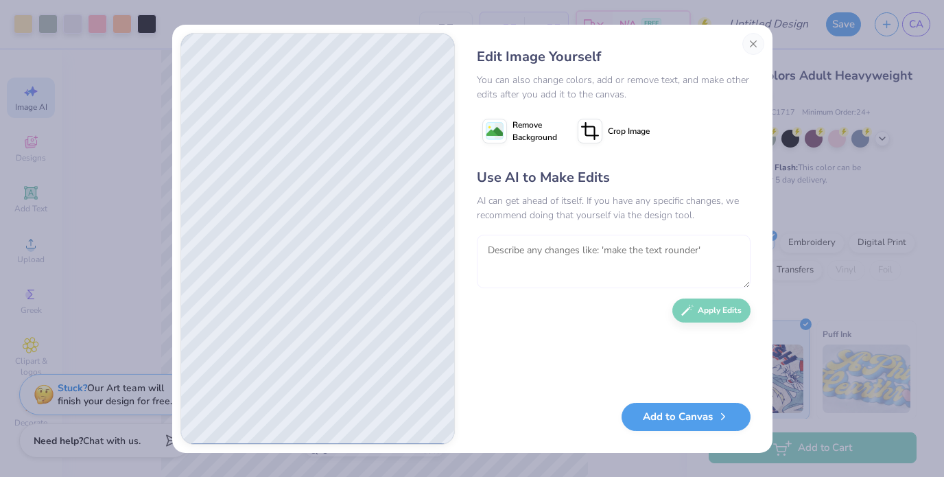
click at [538, 250] on textarea at bounding box center [614, 262] width 274 height 54
type textarea "can you put "APPAS 2025-26" on it"
click at [705, 314] on button "Apply Edits" at bounding box center [711, 307] width 78 height 24
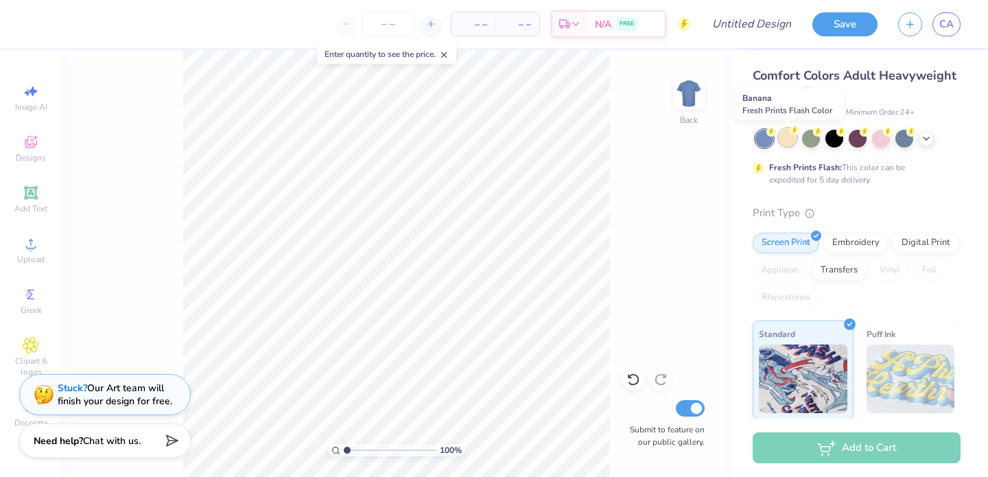
click at [787, 140] on div at bounding box center [788, 137] width 18 height 18
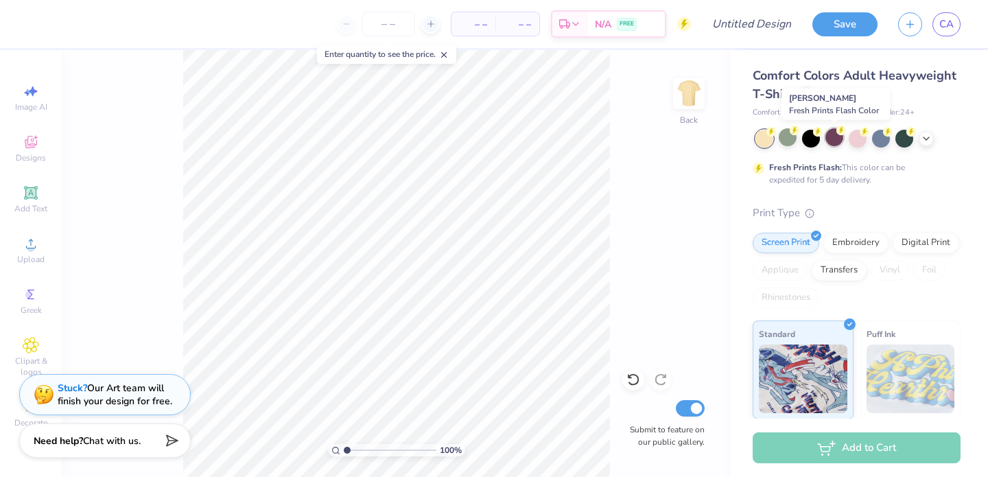
click at [830, 143] on div at bounding box center [834, 137] width 18 height 18
click at [920, 137] on div at bounding box center [926, 137] width 15 height 15
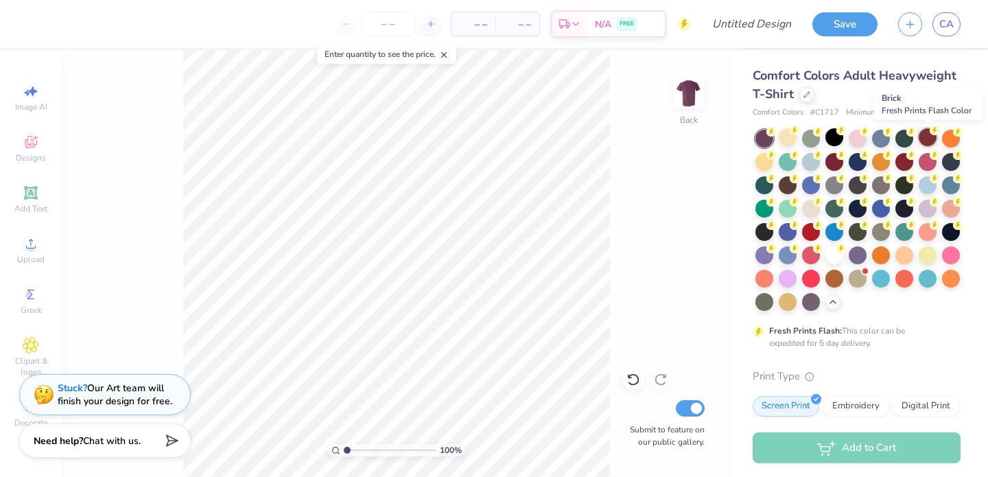
click at [924, 137] on div at bounding box center [928, 137] width 18 height 18
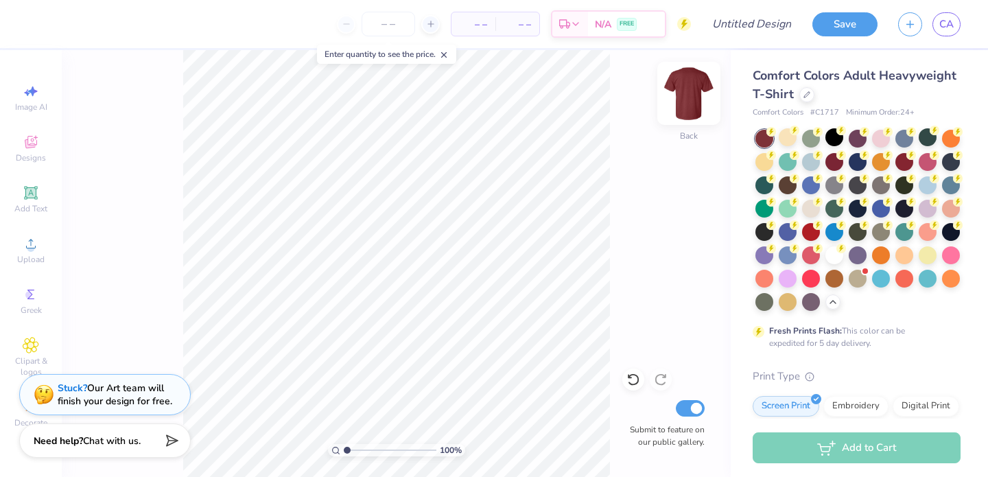
click at [681, 103] on img at bounding box center [688, 93] width 55 height 55
click at [692, 95] on img at bounding box center [688, 93] width 55 height 55
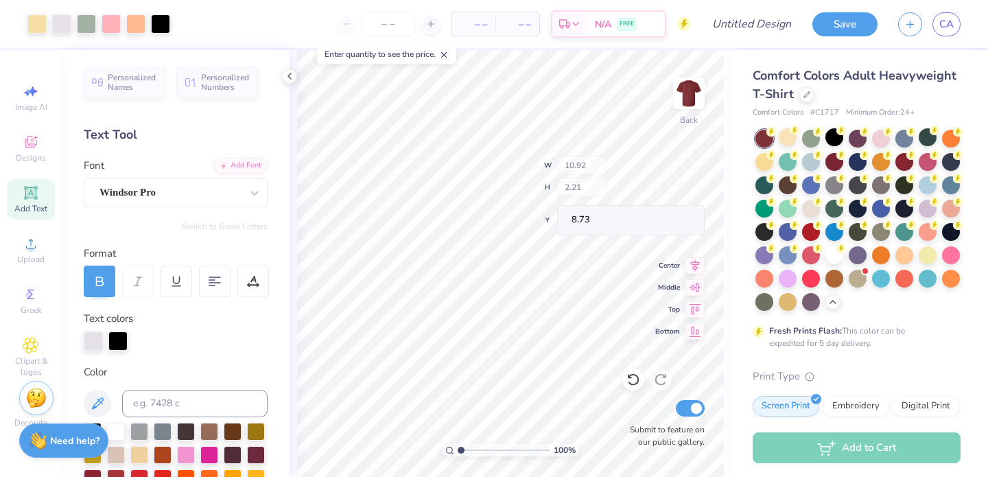
type input "10.92"
type input "2.21"
type input "8.73"
type input "5.30"
type input "1.31"
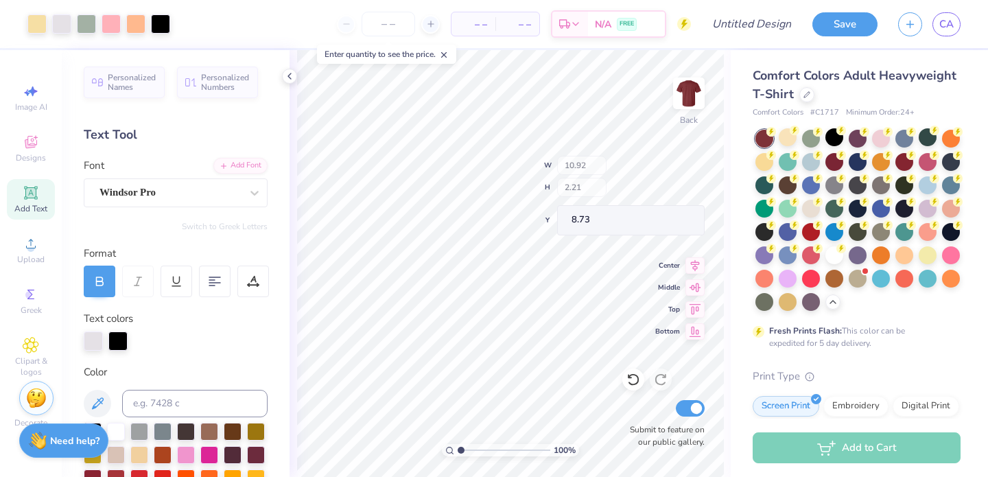
type input "6.90"
click at [433, 21] on icon at bounding box center [431, 24] width 10 height 10
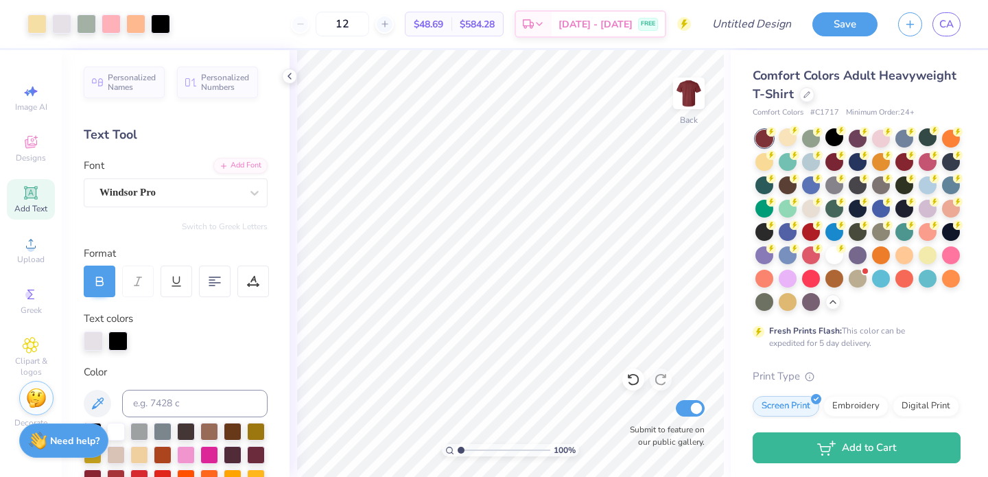
click at [320, 25] on div "12" at bounding box center [342, 24] width 103 height 25
click at [322, 23] on div "12" at bounding box center [342, 24] width 103 height 25
click at [369, 25] on input "12" at bounding box center [343, 24] width 54 height 25
type input "12"
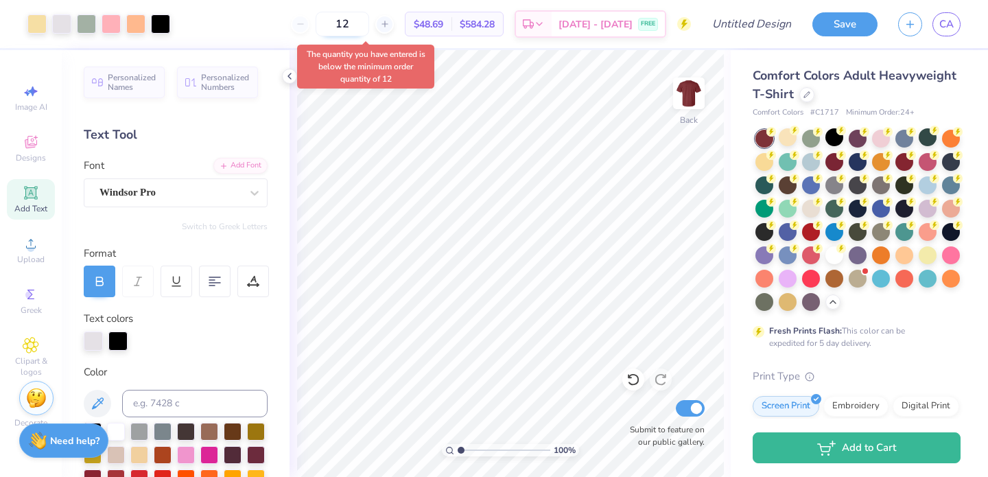
click at [363, 88] on body "Art colors 12 $48.69 Per Item $584.28 Total Est. Delivery [DATE] - [DATE] FREE …" at bounding box center [494, 238] width 988 height 477
click at [443, 17] on span "$48.69" at bounding box center [428, 24] width 29 height 14
click at [494, 25] on span "$584.28" at bounding box center [477, 24] width 35 height 14
